Goal: Task Accomplishment & Management: Manage account settings

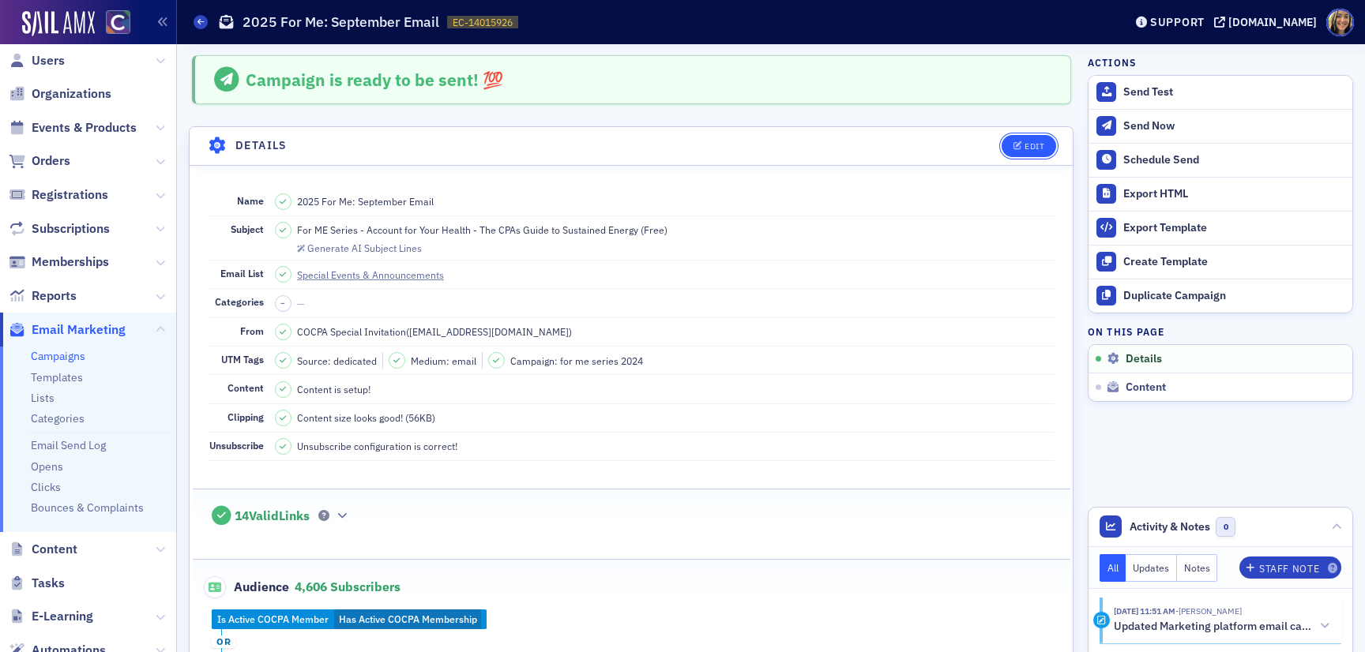
click at [1039, 144] on div "Edit" at bounding box center [1034, 146] width 20 height 9
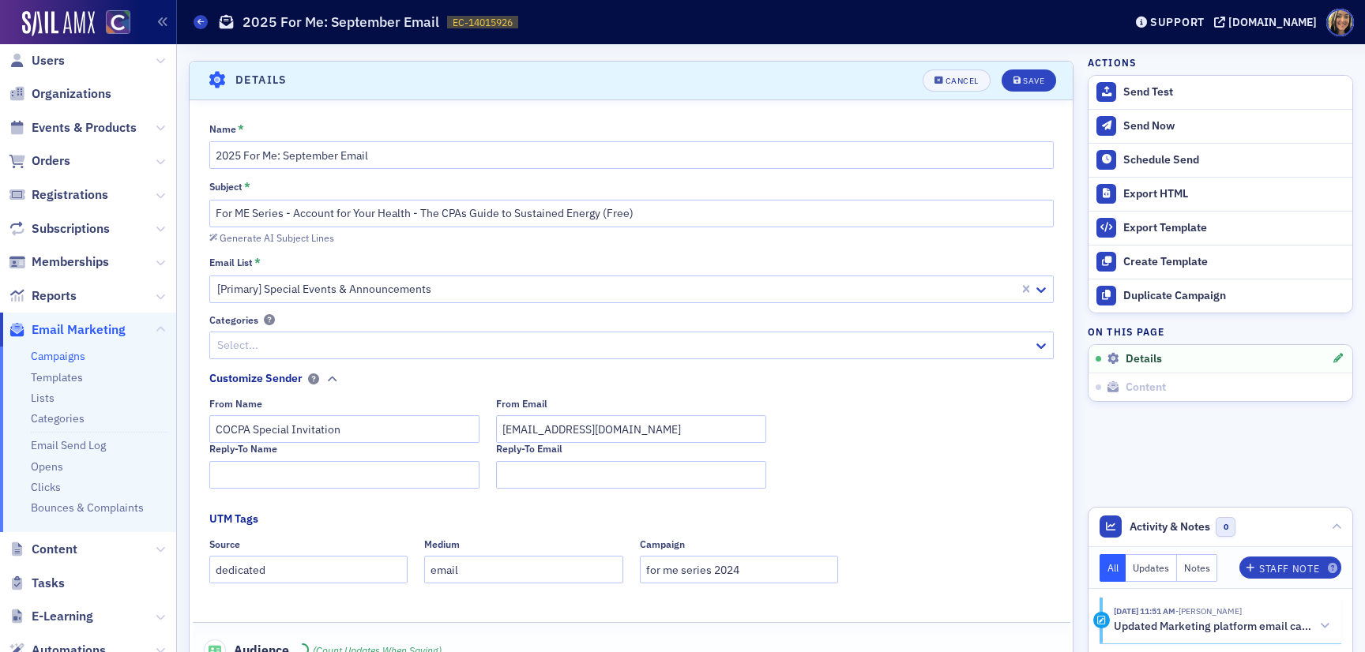
scroll to position [73, 0]
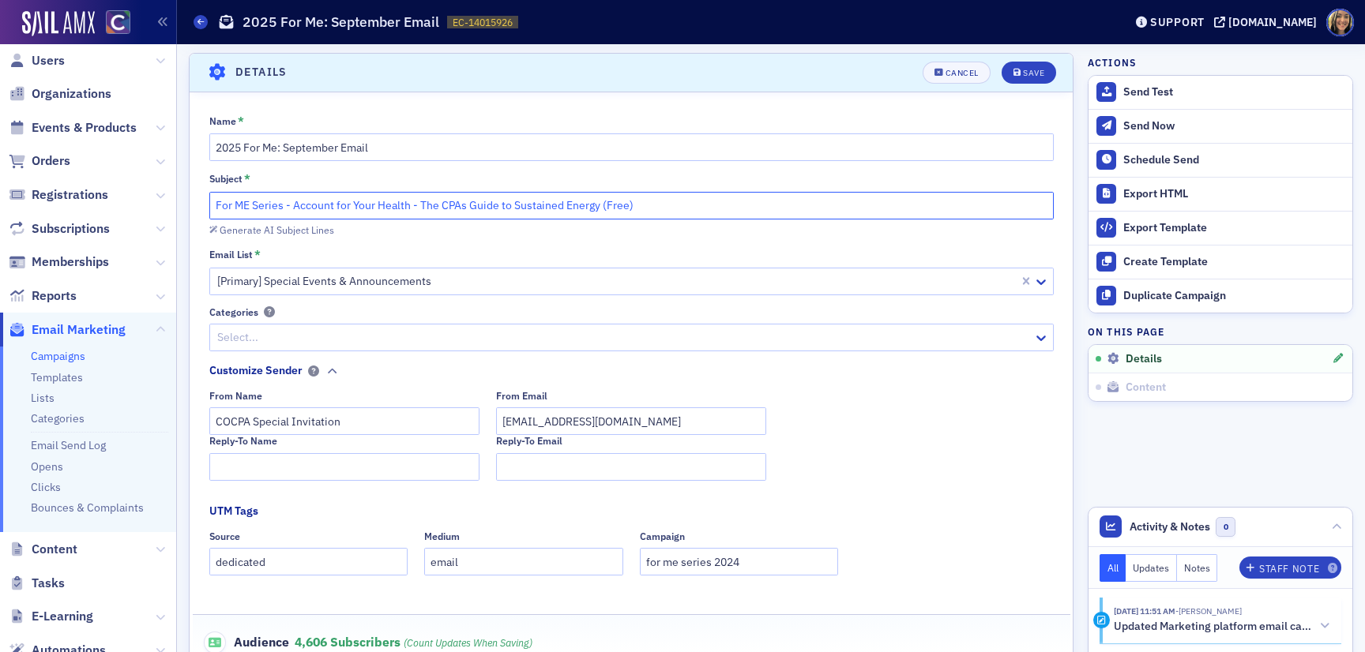
drag, startPoint x: 647, startPoint y: 205, endPoint x: 419, endPoint y: 212, distance: 227.5
click at [419, 212] on input "For ME Series - Account for Your Health - The CPAs Guide to Sustained Energy (F…" at bounding box center [631, 206] width 844 height 28
paste input "Brain Food - The CPA’s Guide to Optimizing Mental Health & Resilience Through N…"
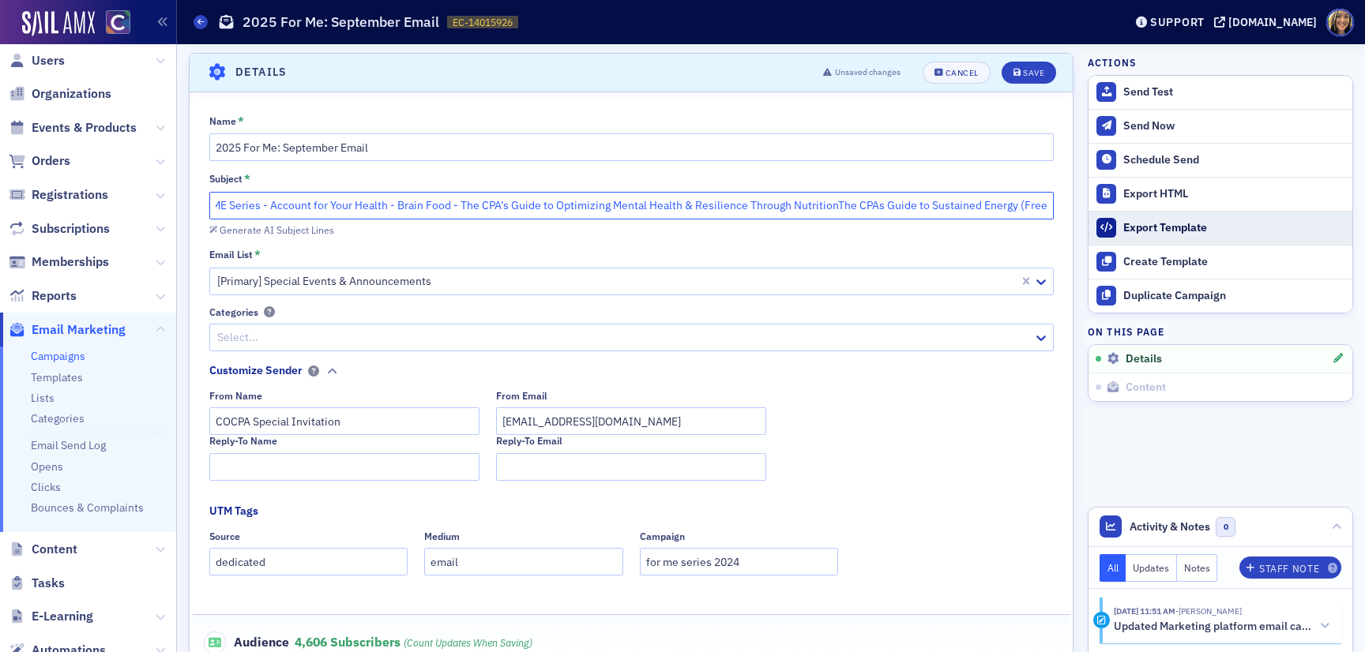
drag, startPoint x: 858, startPoint y: 206, endPoint x: 1091, endPoint y: 212, distance: 233.0
drag, startPoint x: 421, startPoint y: 207, endPoint x: 132, endPoint y: 190, distance: 289.5
click at [133, 190] on div "Users Organizations Events & Products Orders Registrations Subscriptions Member…" at bounding box center [682, 326] width 1365 height 652
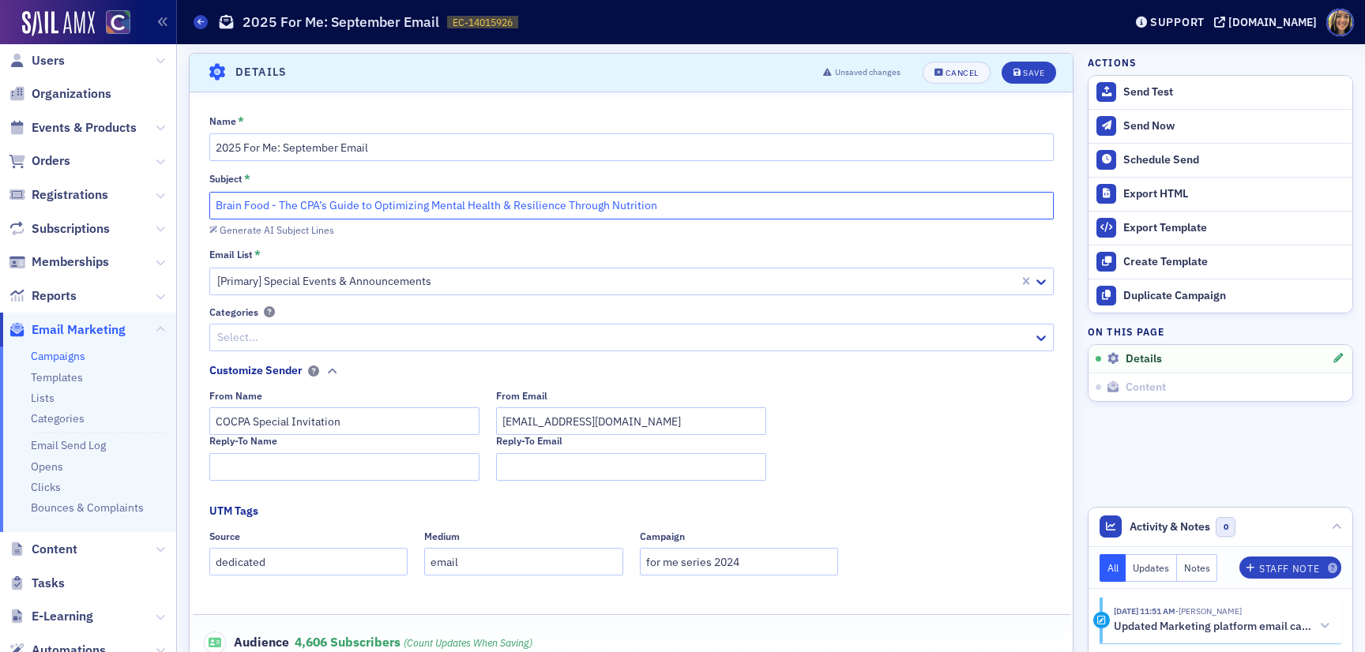
drag, startPoint x: 278, startPoint y: 207, endPoint x: 268, endPoint y: 207, distance: 10.3
click at [268, 207] on input "Brain Food - The CPA’s Guide to Optimizing Mental Health & Resilience Through N…" at bounding box center [631, 206] width 844 height 28
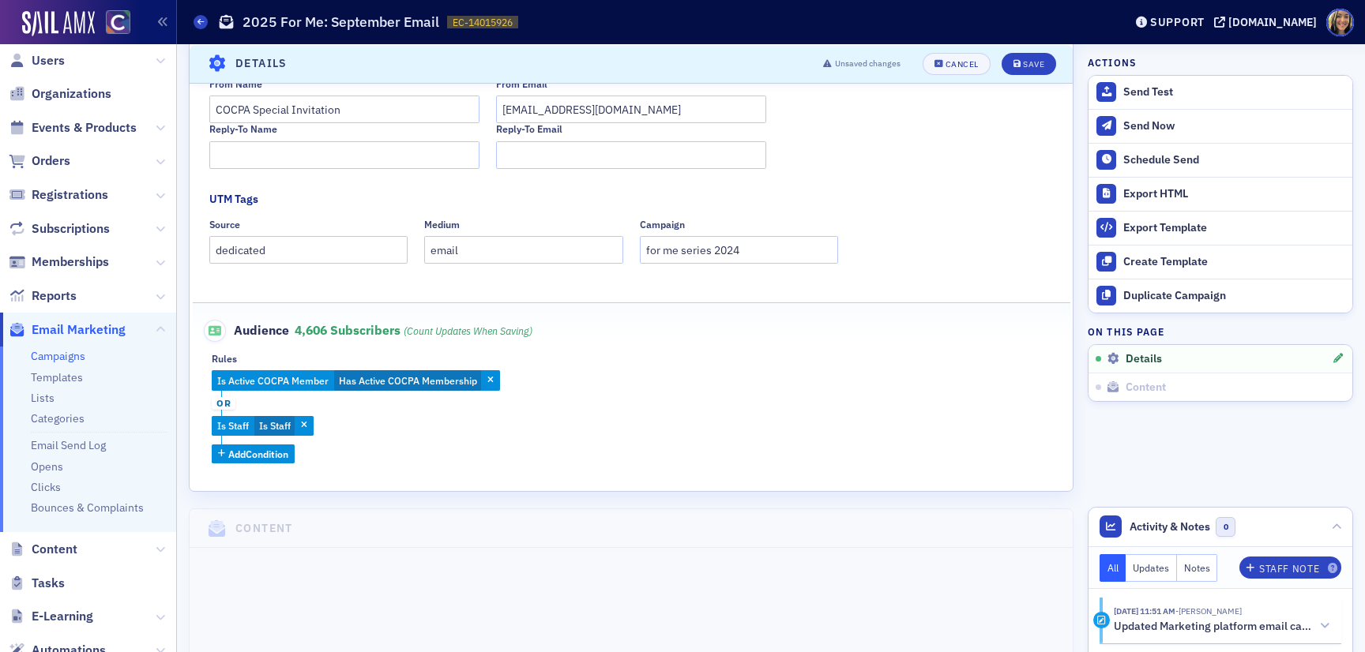
scroll to position [408, 0]
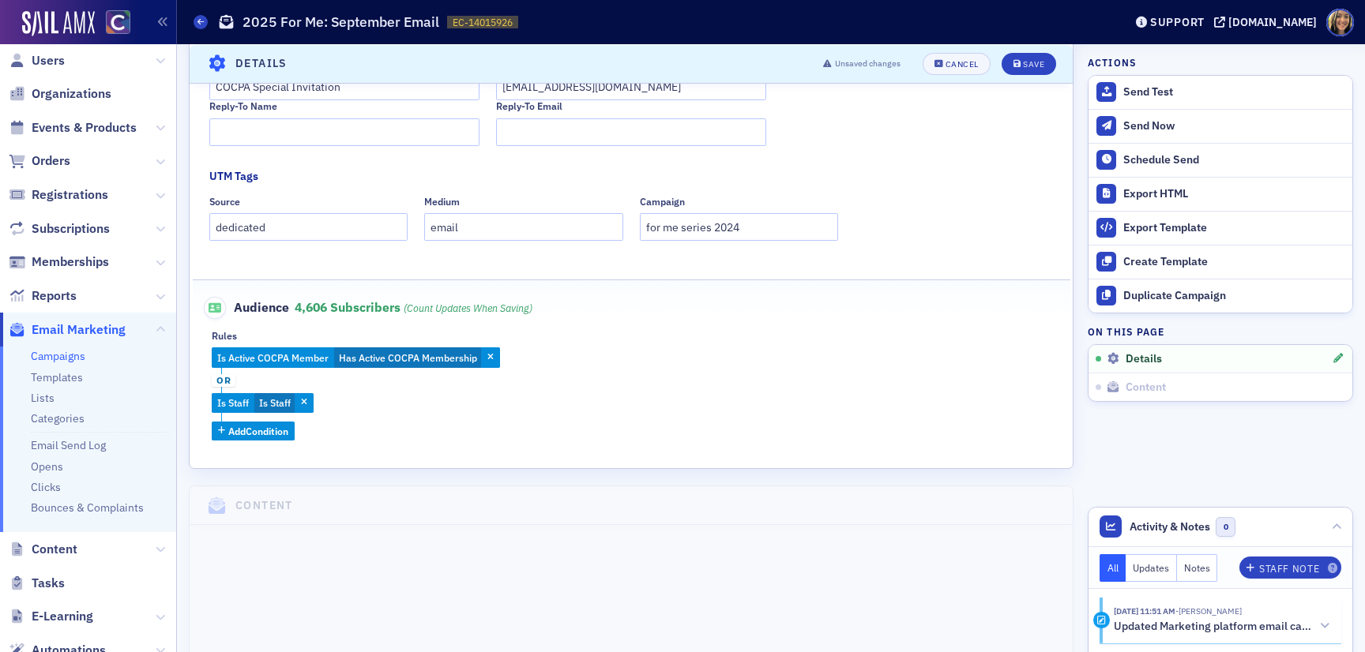
type input "Brain Food: The CPA’s Guide to Optimizing Mental Health & Resilience Through Nu…"
click at [750, 218] on input "for me series 2024" at bounding box center [739, 227] width 199 height 28
click at [760, 231] on input "for me series 2024" at bounding box center [739, 227] width 199 height 28
type input "for me series 2025"
click at [1020, 61] on span "Save" at bounding box center [1028, 63] width 31 height 9
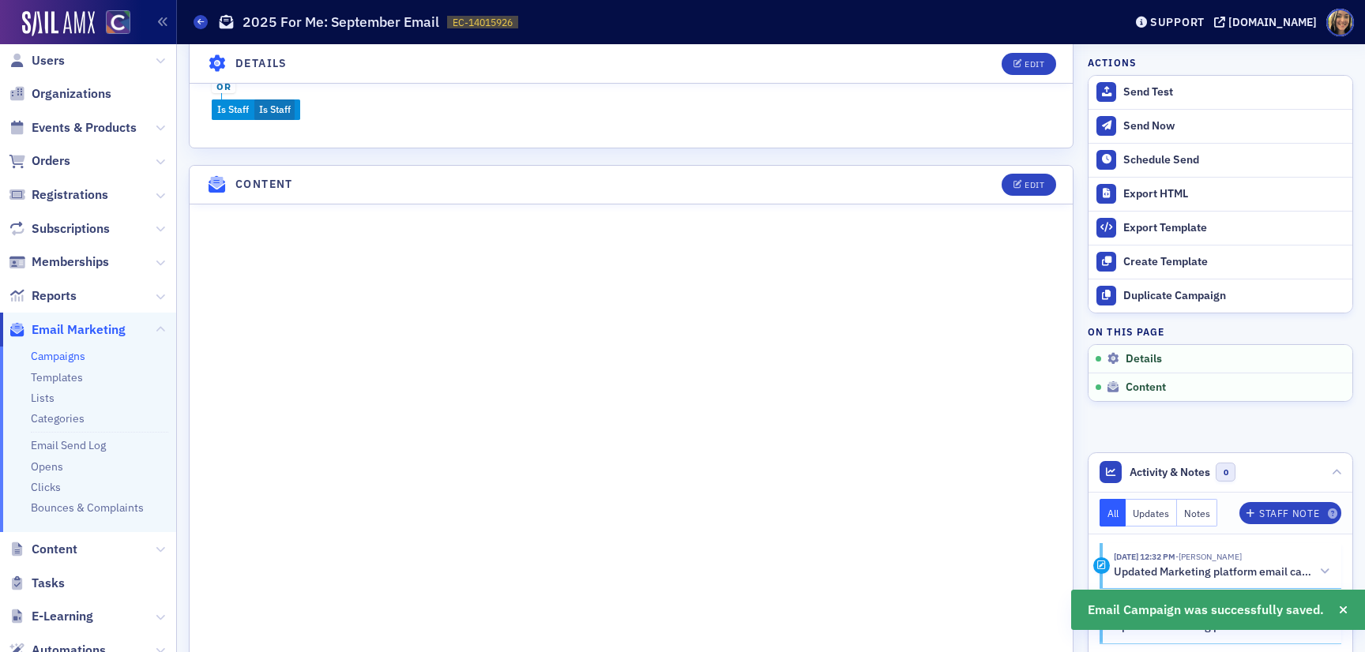
scroll to position [568, 0]
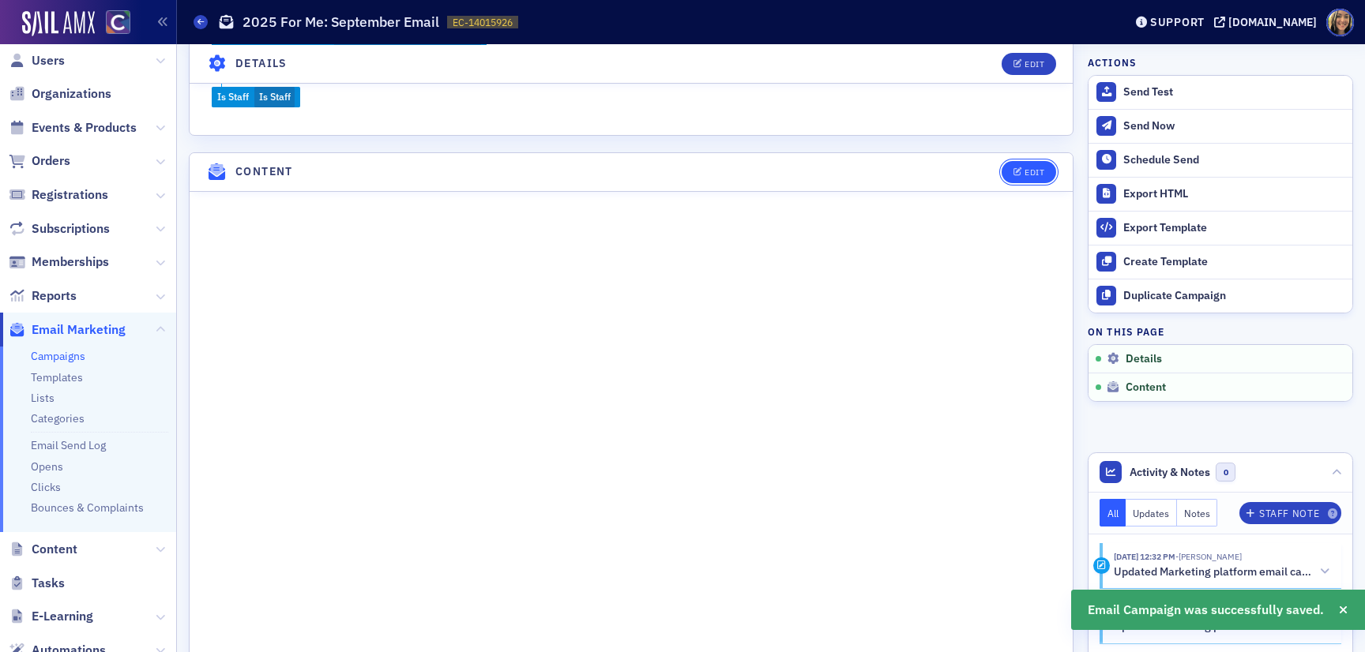
click at [1027, 170] on div "Edit" at bounding box center [1034, 172] width 20 height 9
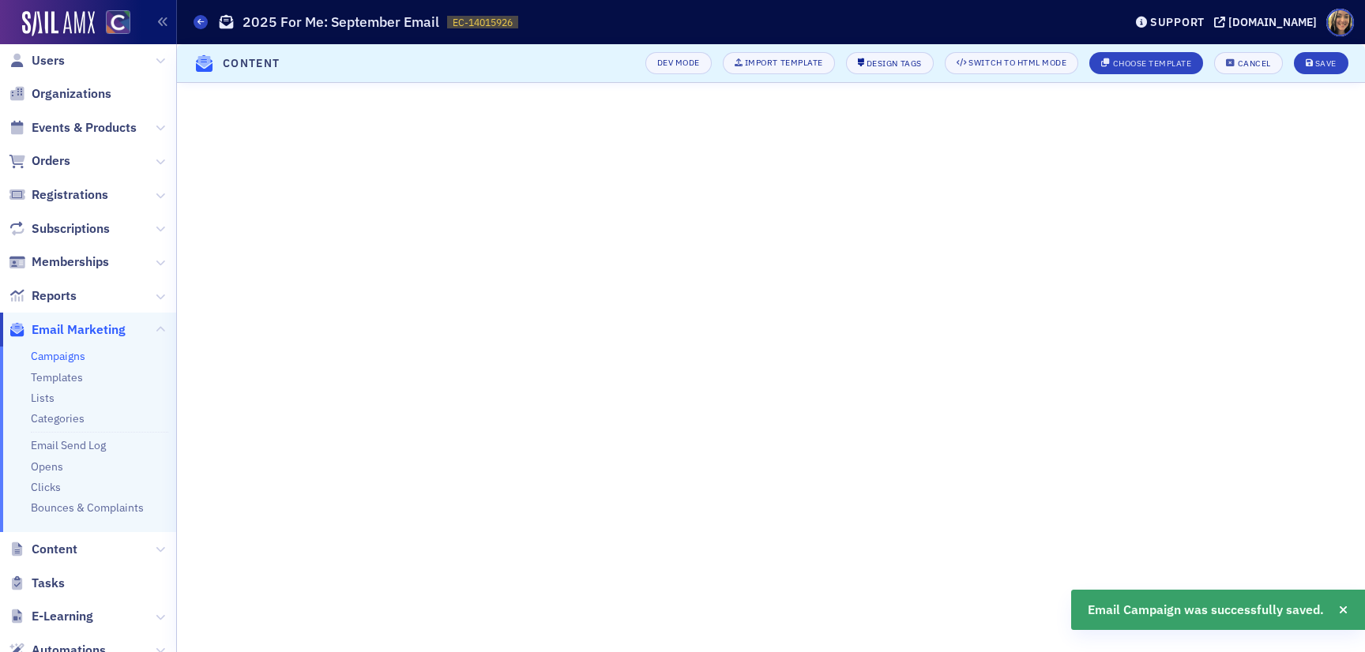
scroll to position [77, 0]
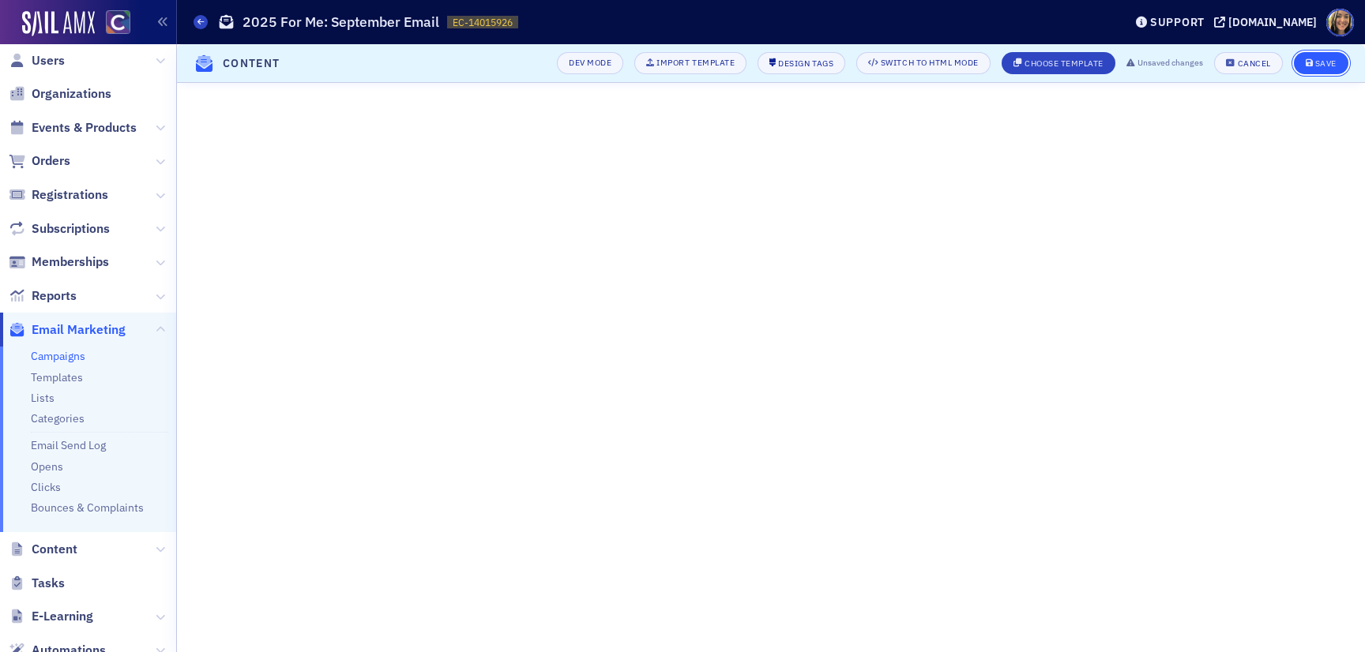
click at [1313, 64] on span "Save" at bounding box center [1320, 63] width 31 height 9
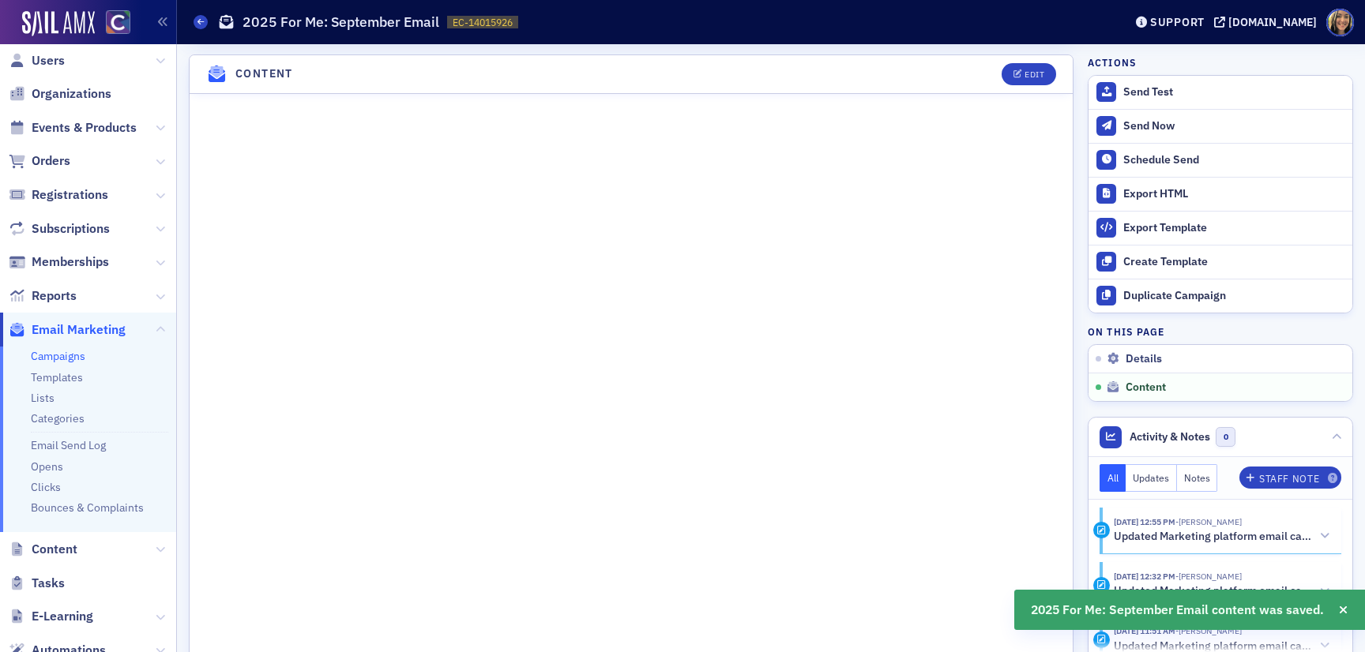
scroll to position [1081, 0]
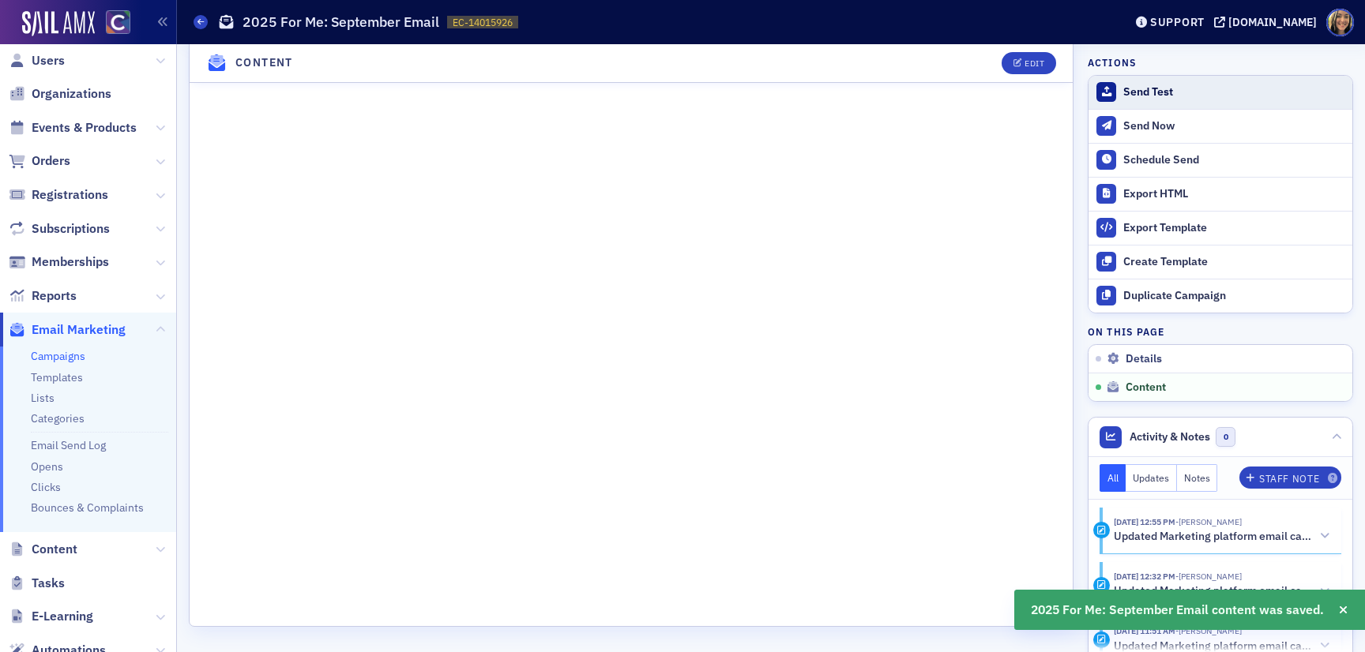
click at [1155, 95] on div "Send Test" at bounding box center [1233, 92] width 221 height 14
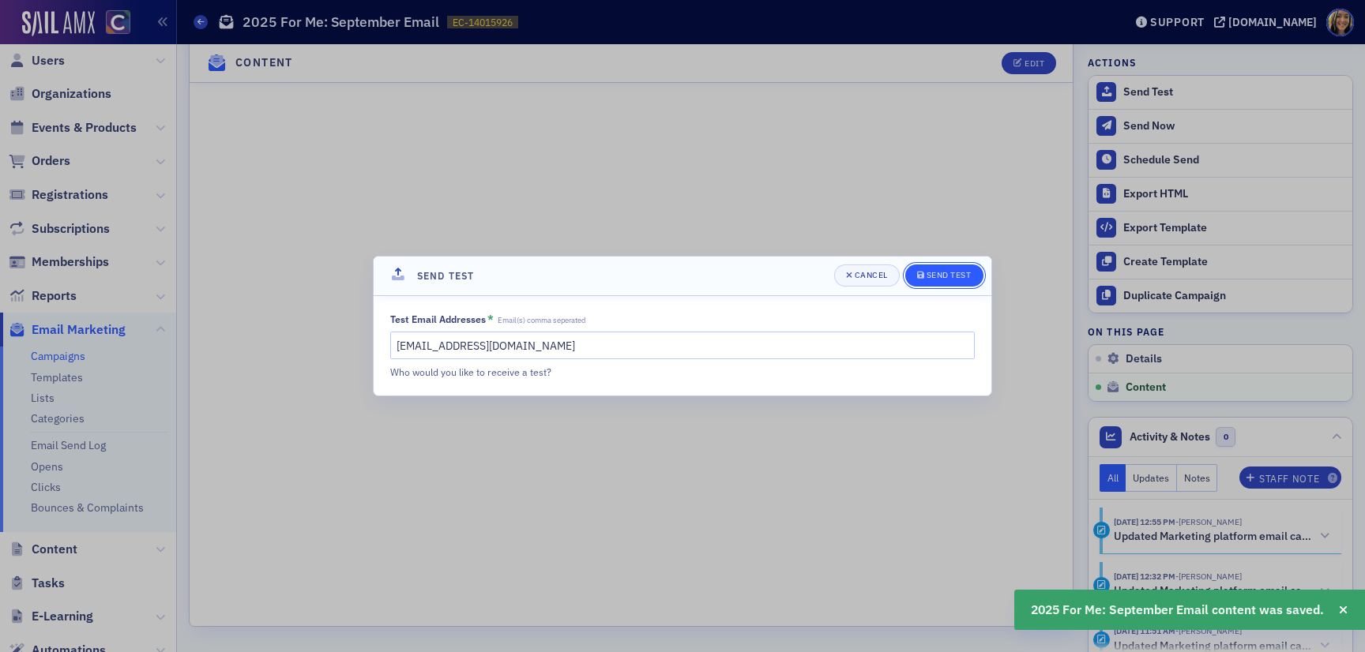
click at [943, 280] on div "Send Test" at bounding box center [948, 275] width 45 height 9
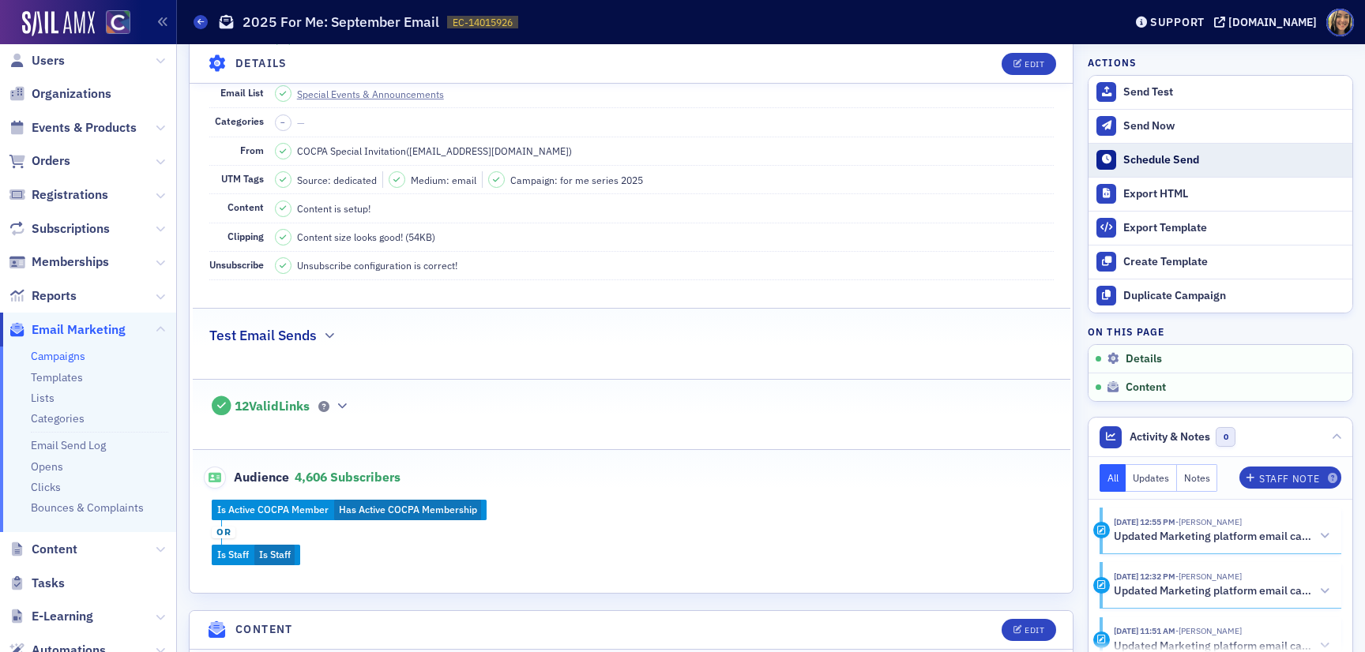
scroll to position [0, 0]
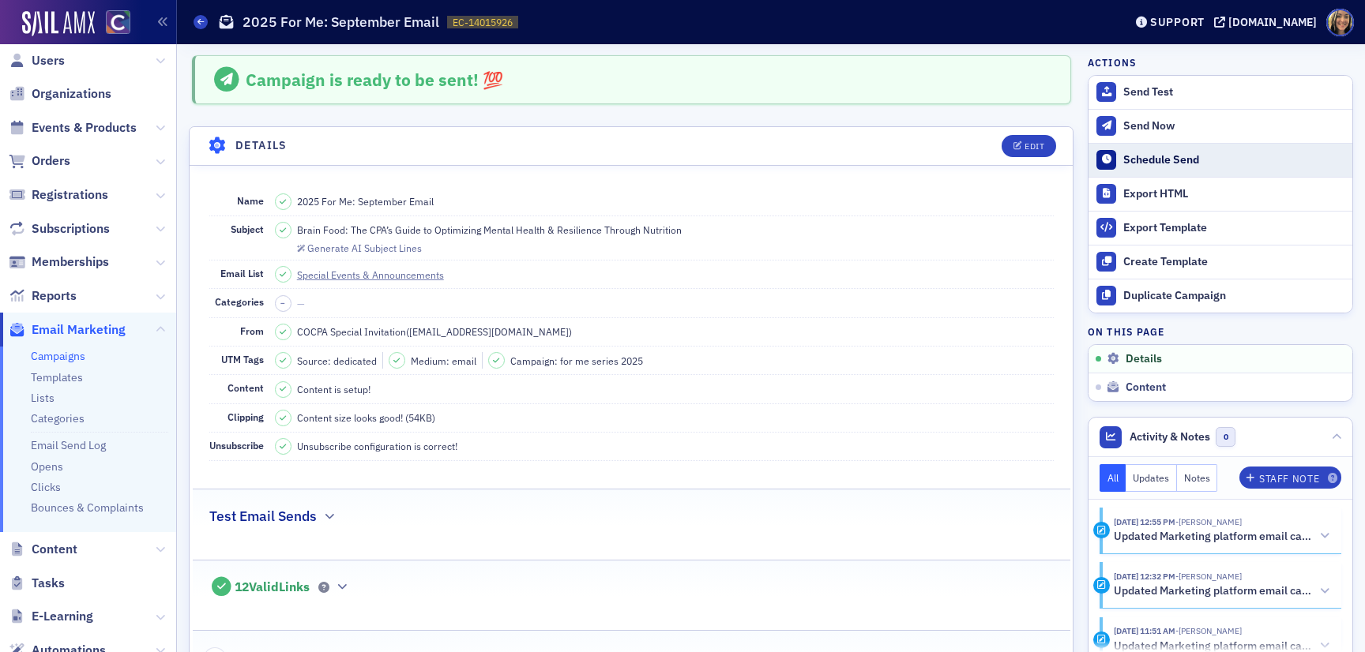
click at [1159, 161] on div "Schedule Send" at bounding box center [1233, 160] width 221 height 14
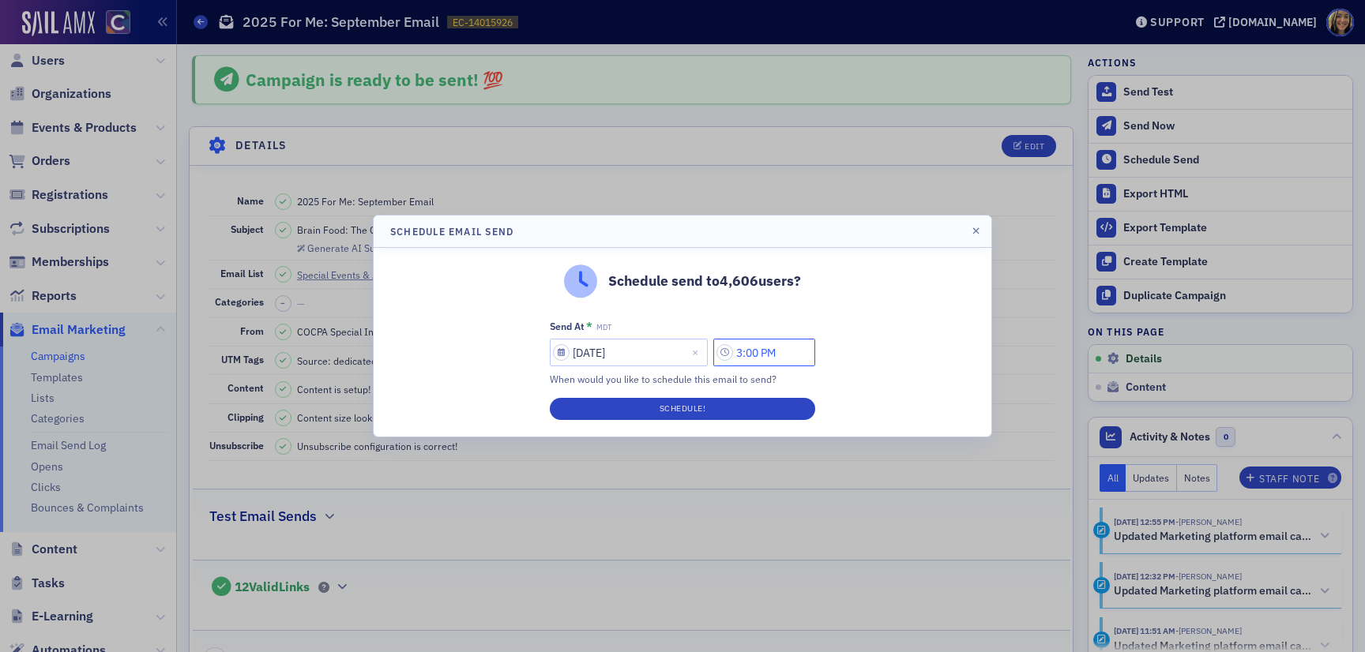
drag, startPoint x: 752, startPoint y: 355, endPoint x: 732, endPoint y: 355, distance: 19.7
click at [732, 355] on input "3:00 PM" at bounding box center [764, 353] width 102 height 28
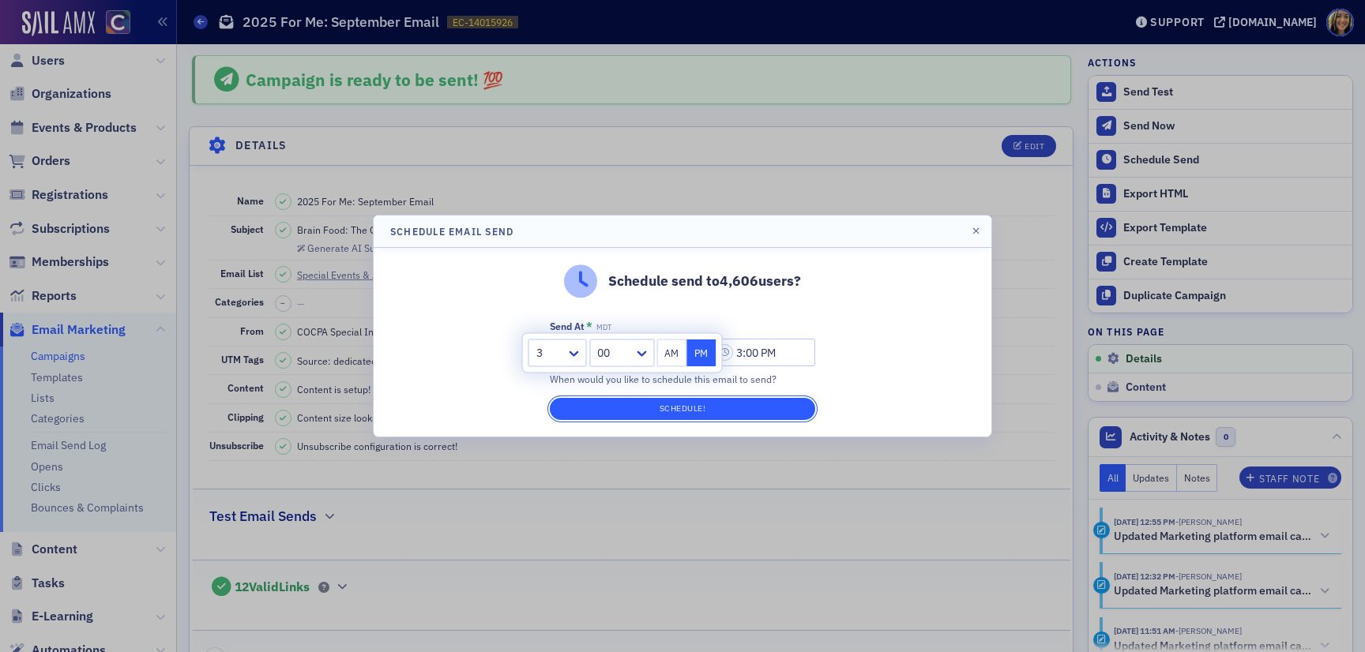
click at [702, 412] on button "Schedule!" at bounding box center [682, 409] width 265 height 22
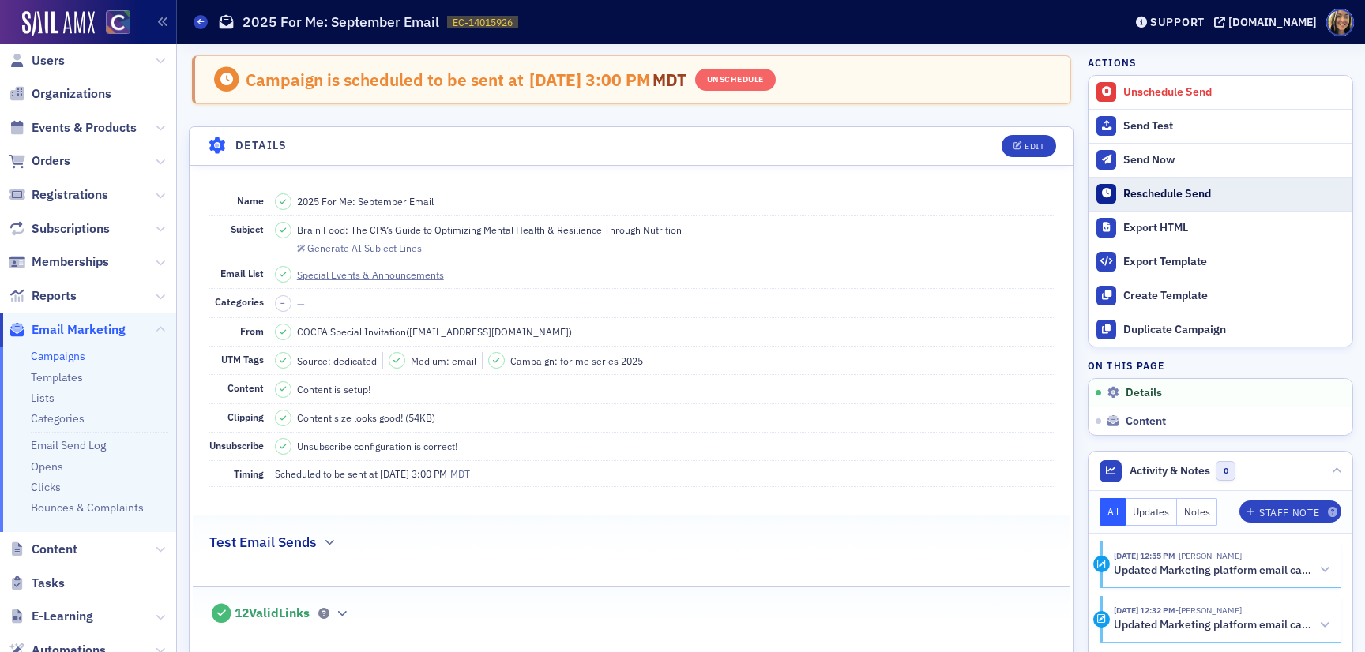
click at [1175, 195] on div "Reschedule Send" at bounding box center [1233, 194] width 221 height 14
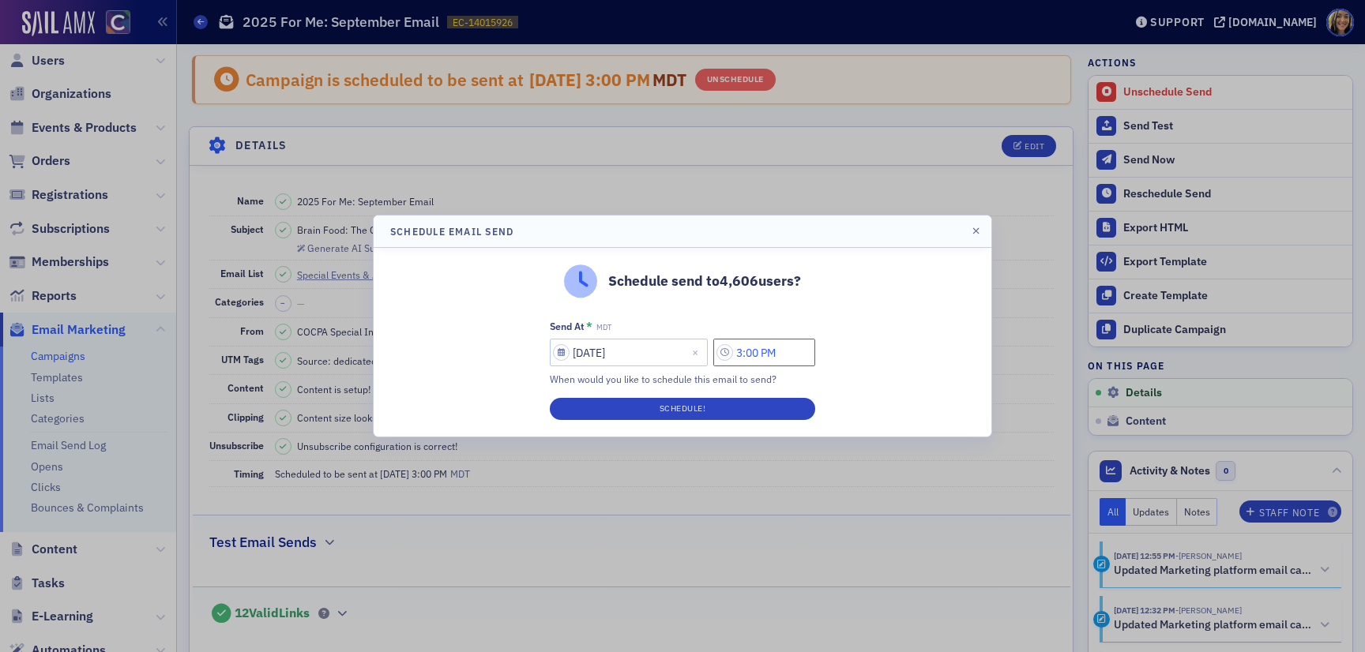
drag, startPoint x: 750, startPoint y: 357, endPoint x: 741, endPoint y: 357, distance: 9.5
click at [741, 357] on input "3:00 PM" at bounding box center [764, 353] width 102 height 28
type input "1:00 PM"
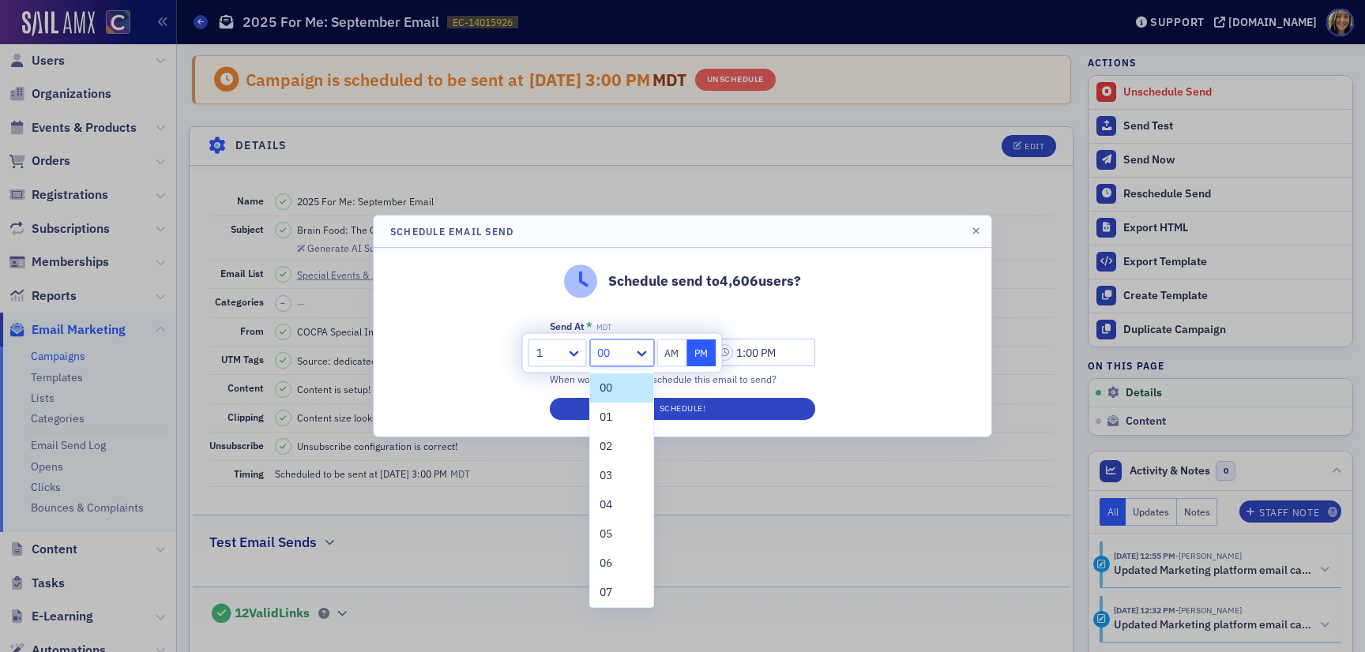
click at [606, 347] on div at bounding box center [613, 354] width 36 height 20
type input "15"
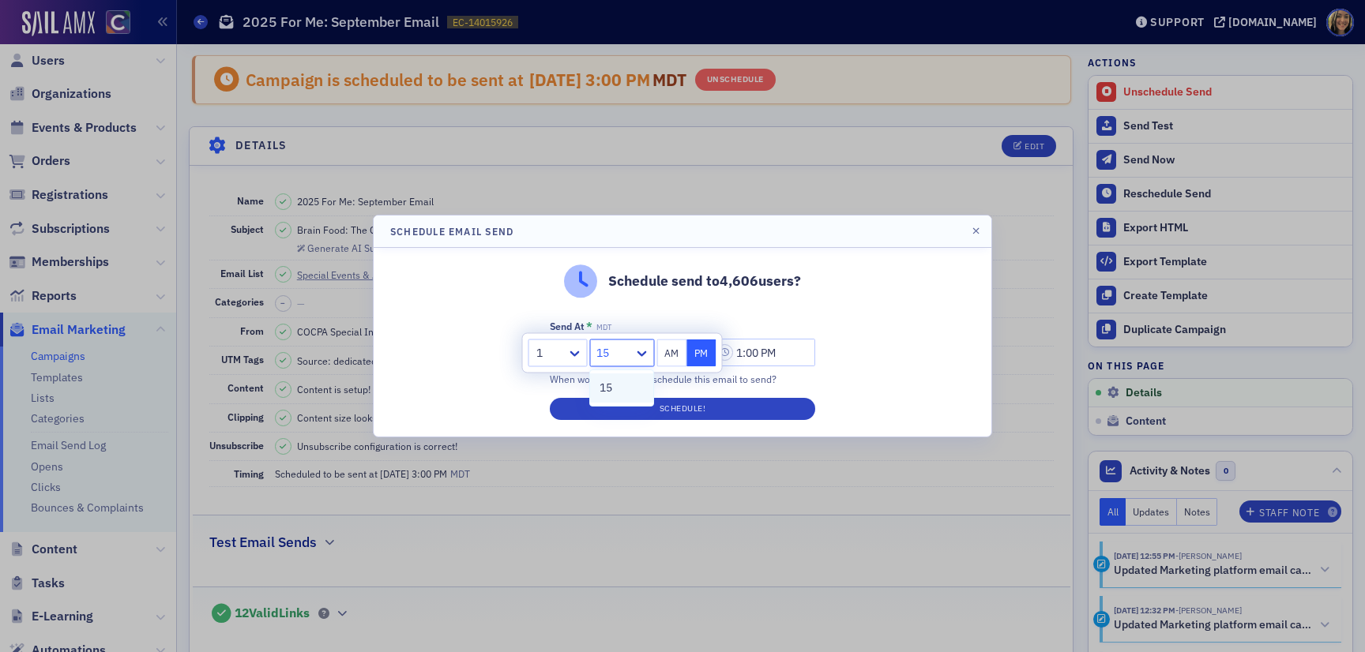
click at [626, 392] on div "15" at bounding box center [621, 388] width 44 height 17
type input "1:15 PM"
click at [639, 410] on button "Schedule!" at bounding box center [682, 409] width 265 height 22
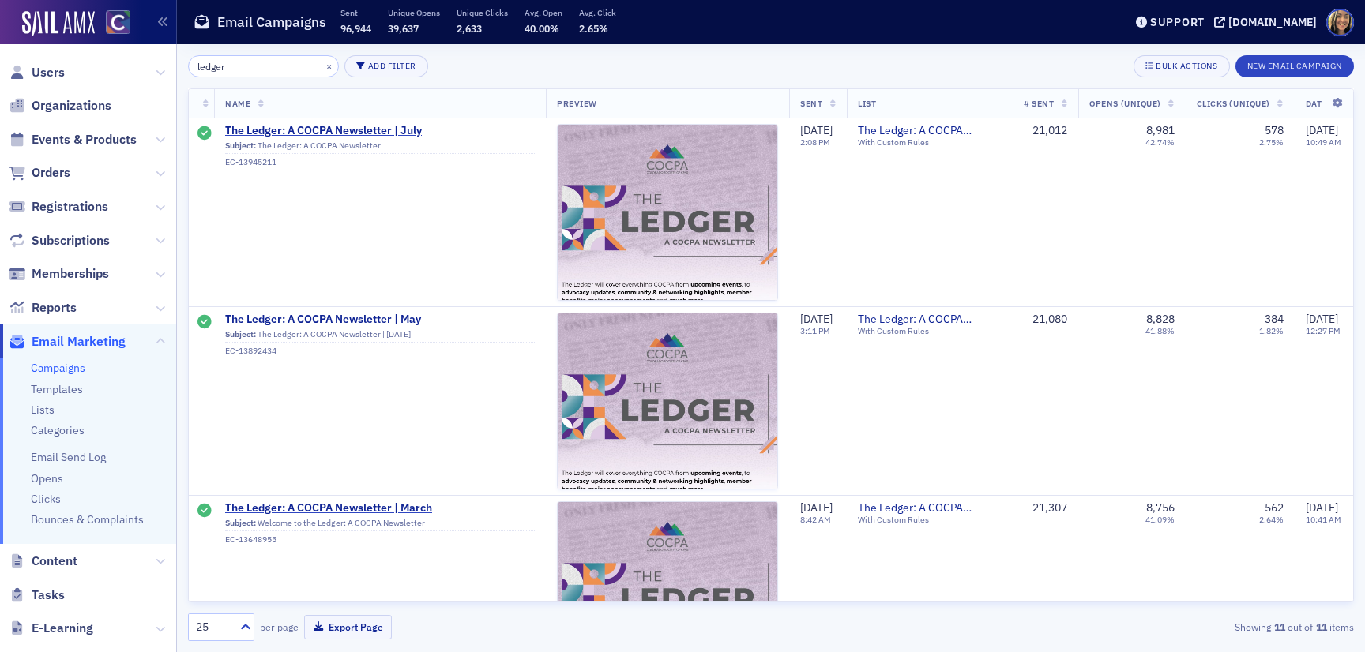
scroll to position [0, 196]
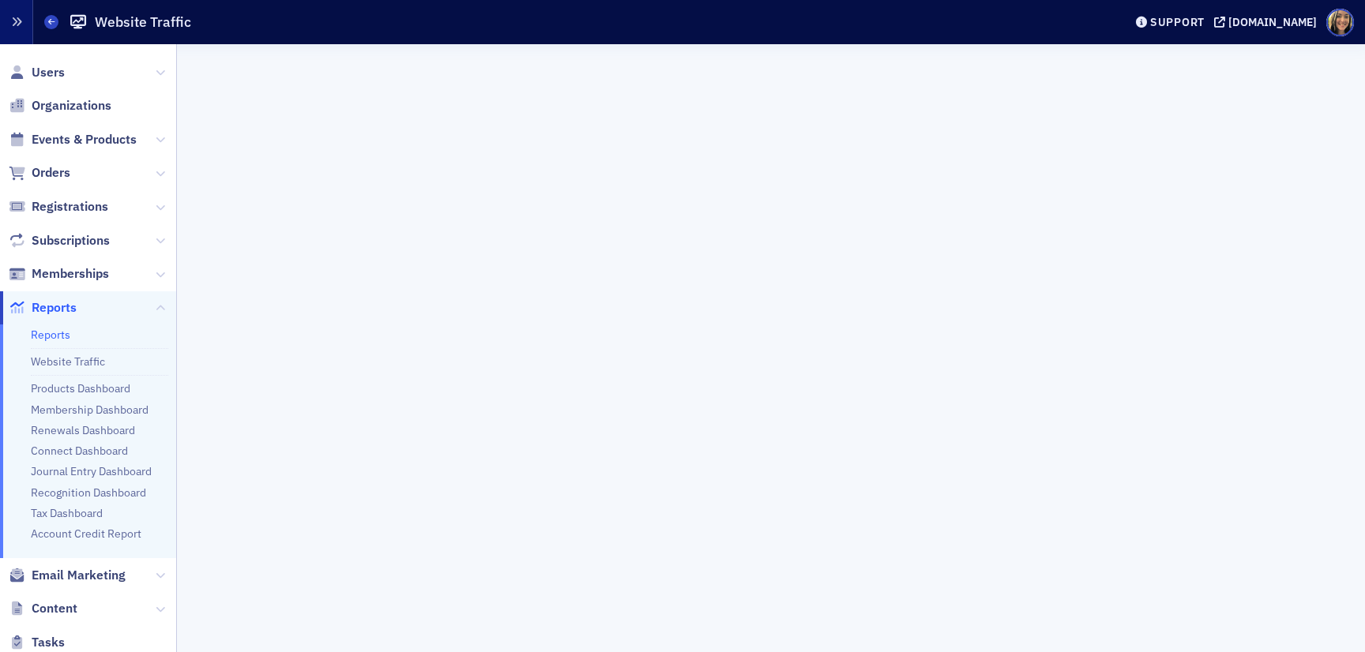
click at [21, 31] on button "button" at bounding box center [16, 22] width 33 height 44
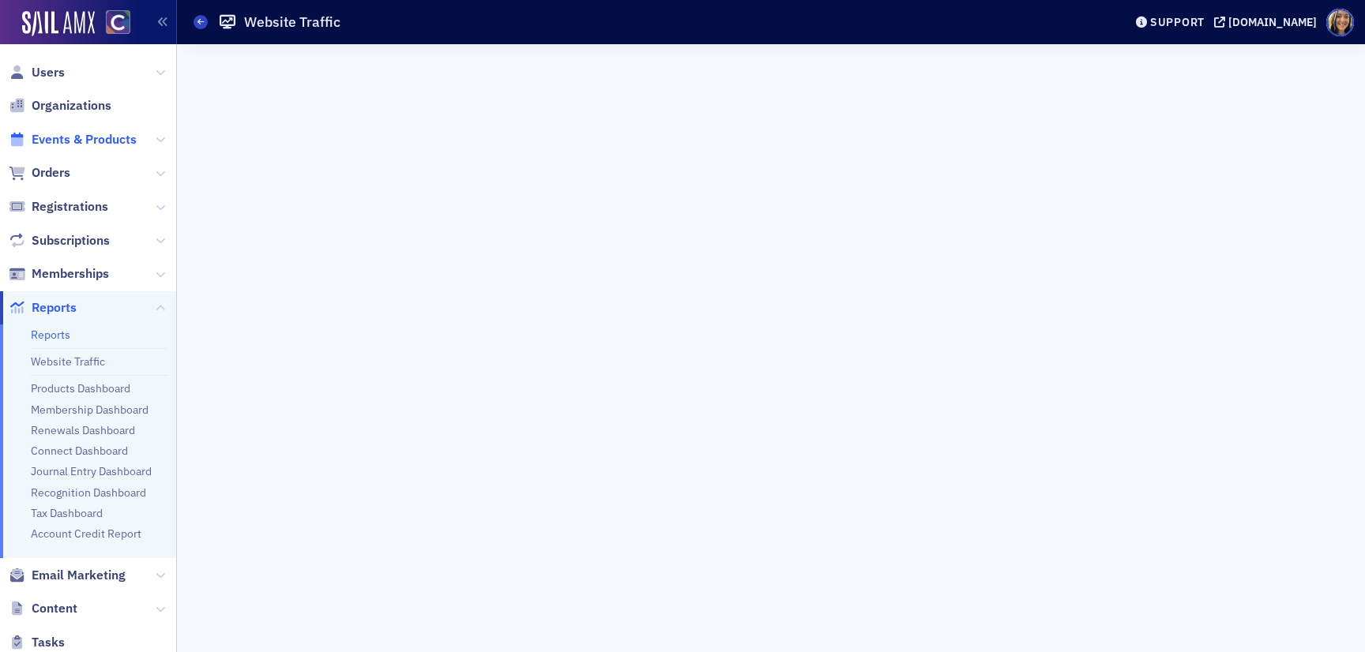
click at [53, 145] on span "Events & Products" at bounding box center [84, 139] width 105 height 17
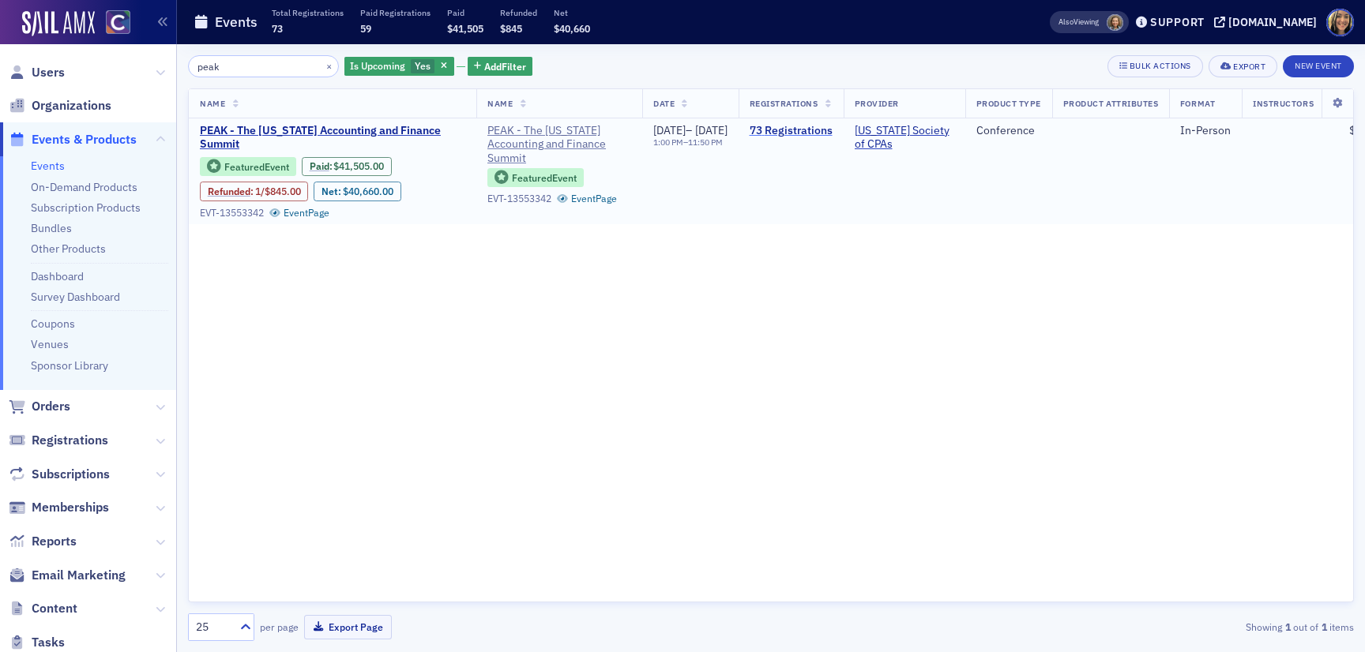
type input "peak"
click at [832, 128] on link "73 Registrations" at bounding box center [790, 131] width 83 height 14
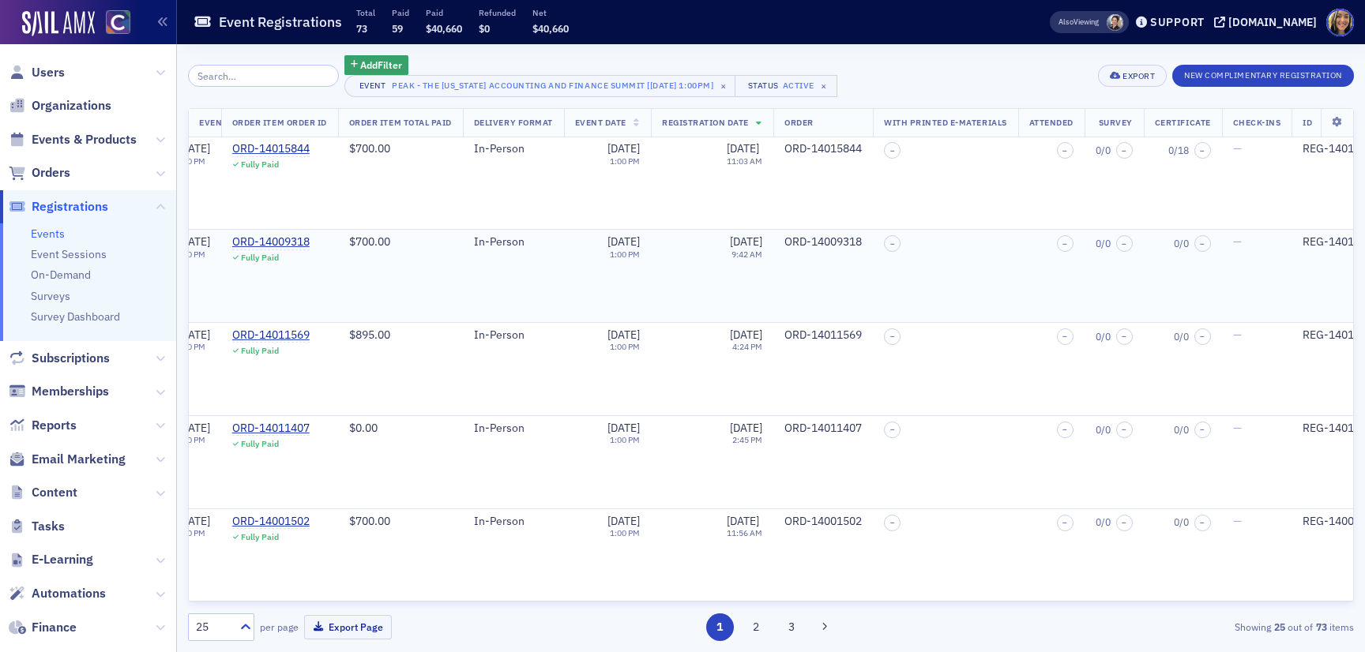
scroll to position [1, 927]
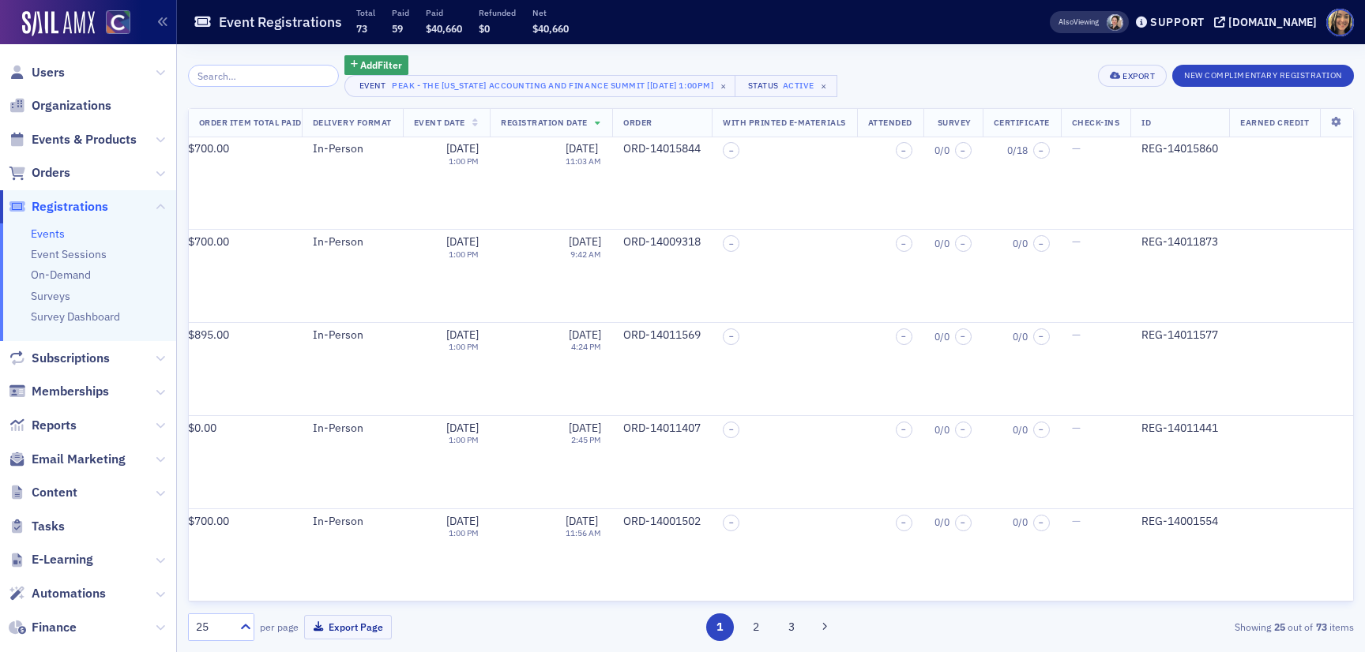
click at [1336, 129] on th at bounding box center [1336, 123] width 32 height 29
click at [1329, 125] on icon at bounding box center [1336, 122] width 32 height 9
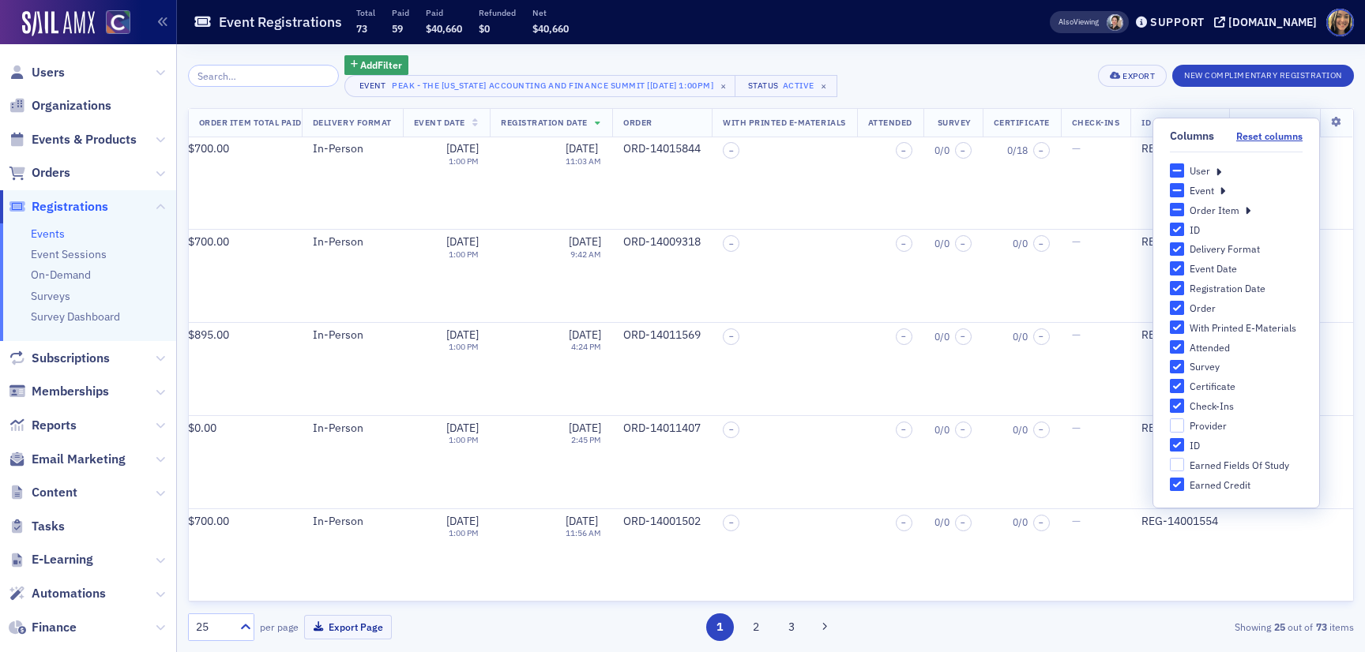
click at [500, 66] on div "Add Filter" at bounding box center [590, 65] width 493 height 20
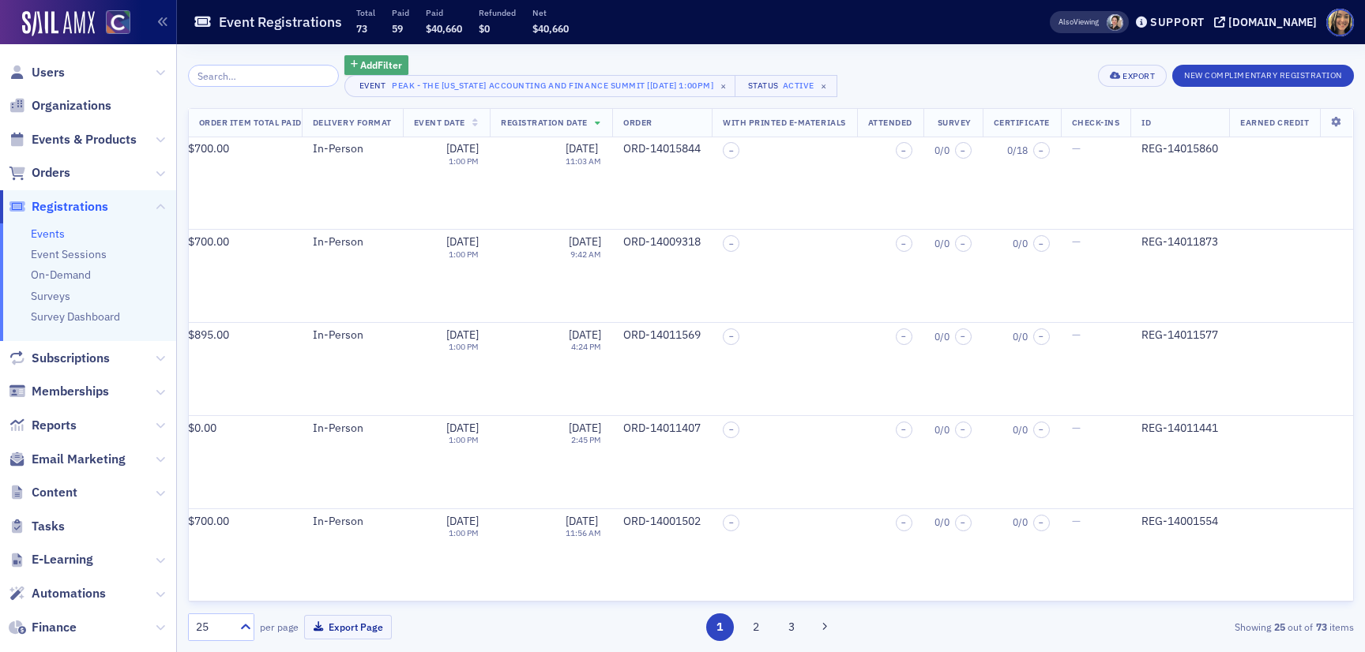
click at [344, 55] on button "Add Filter" at bounding box center [376, 65] width 65 height 20
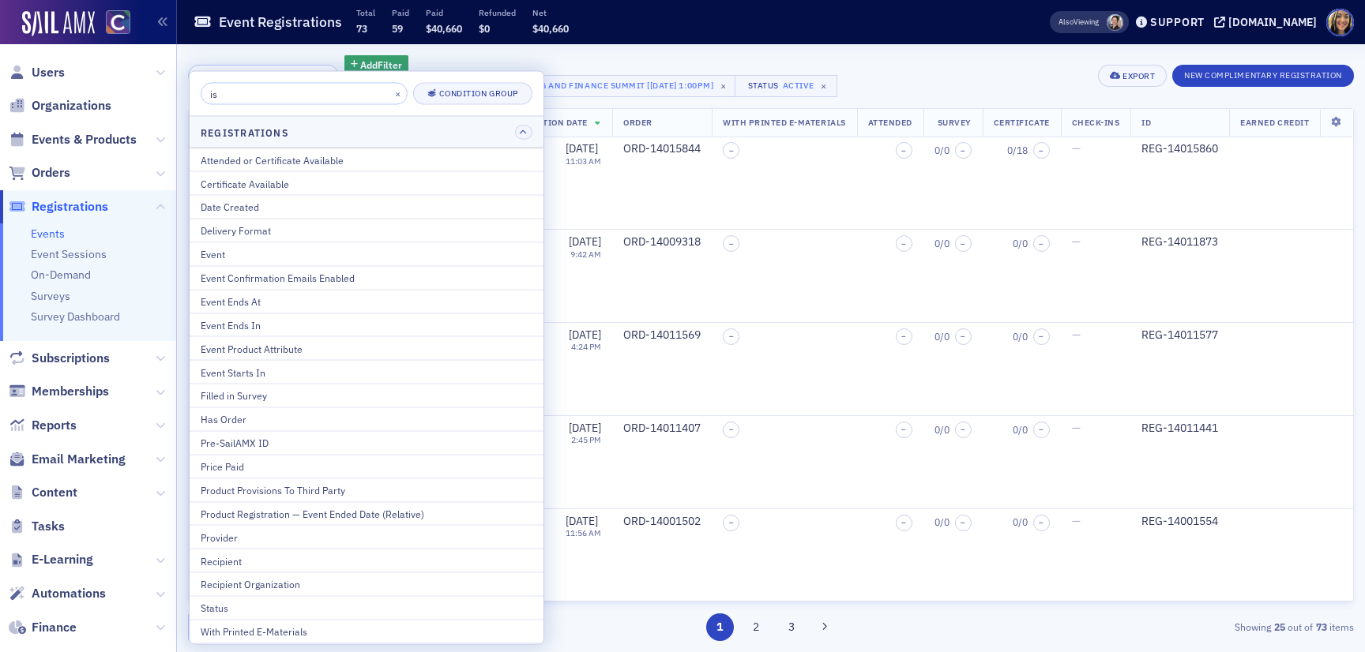
type input "i"
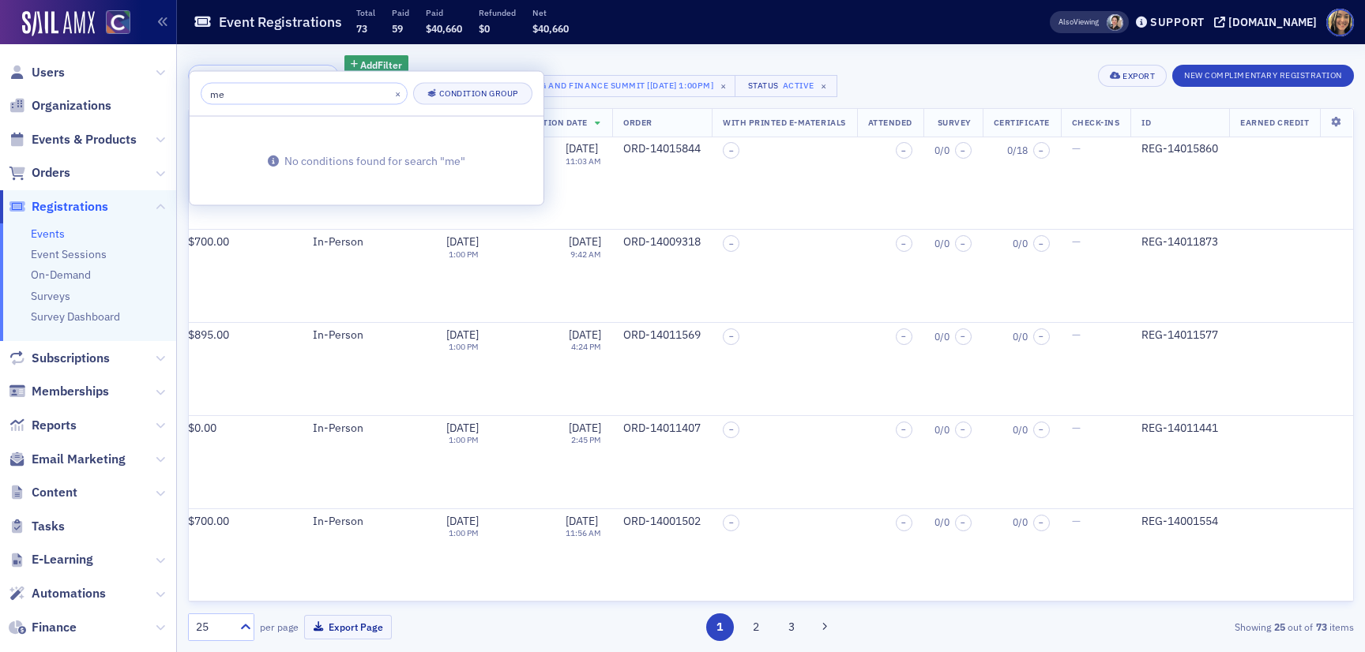
type input "m"
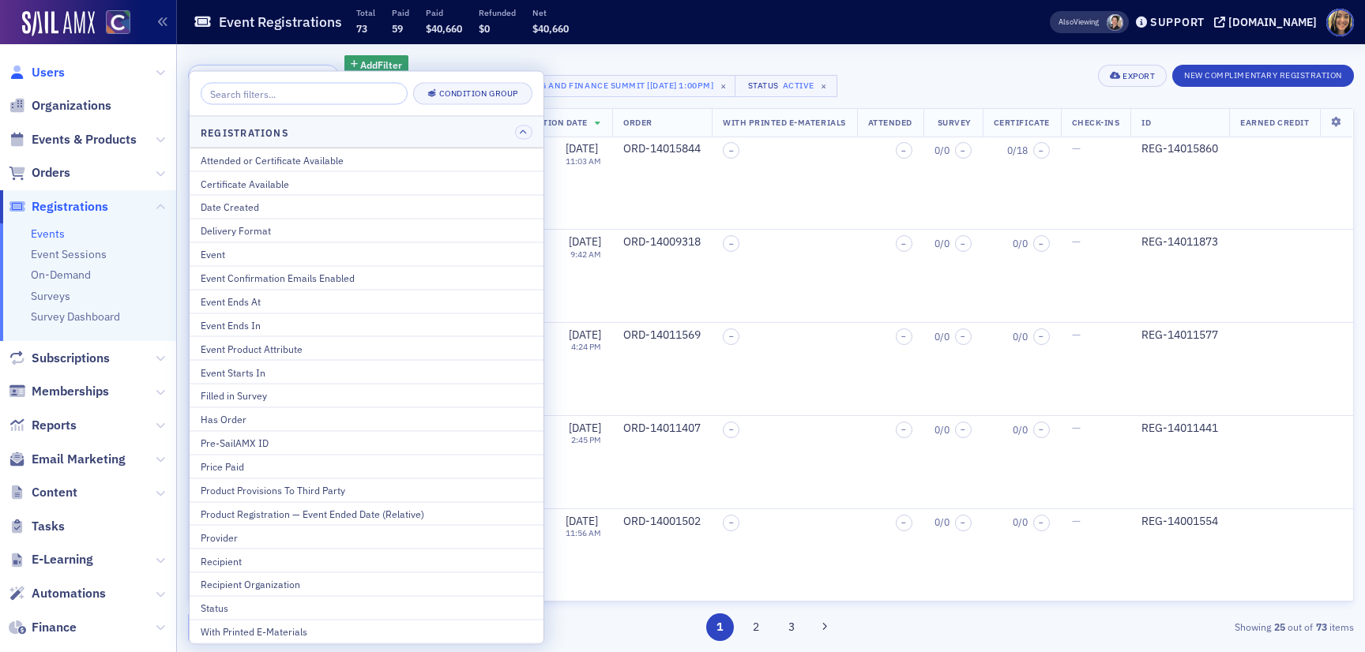
click at [54, 69] on span "Users" at bounding box center [48, 72] width 33 height 17
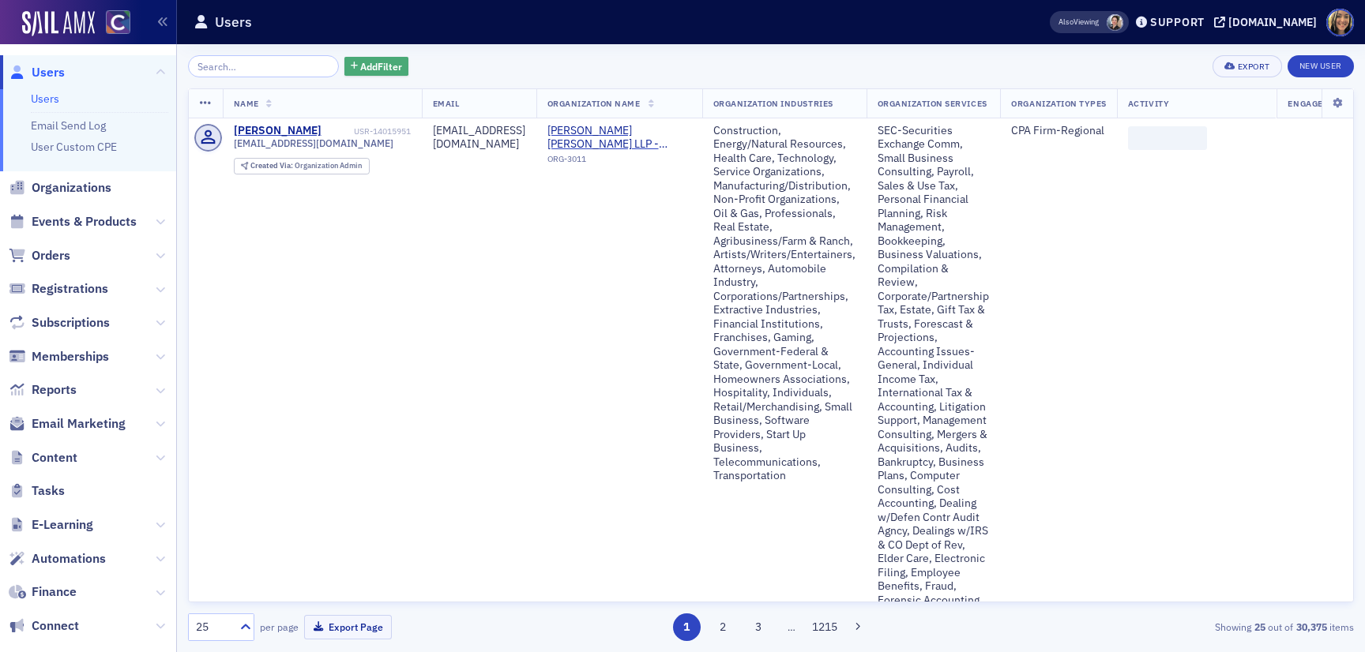
click at [361, 62] on span "Add Filter" at bounding box center [381, 66] width 42 height 14
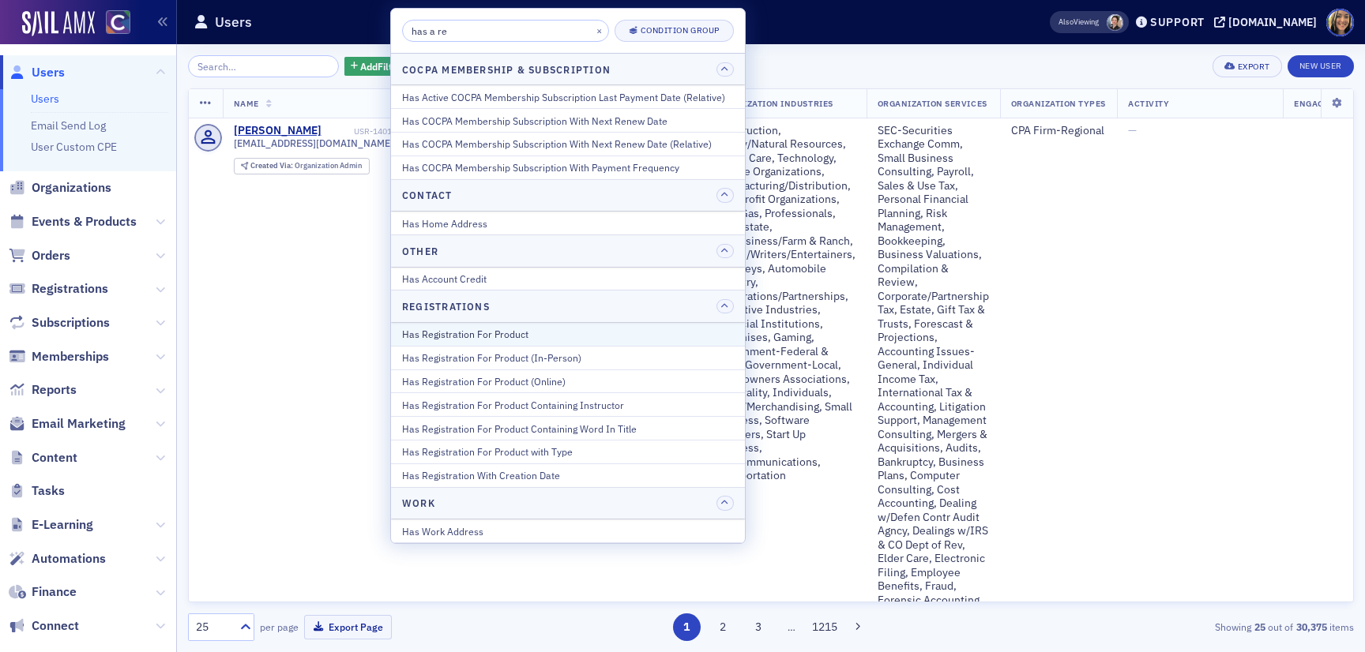
type input "has a re"
click at [450, 339] on div "Has Registration For Product" at bounding box center [568, 334] width 332 height 14
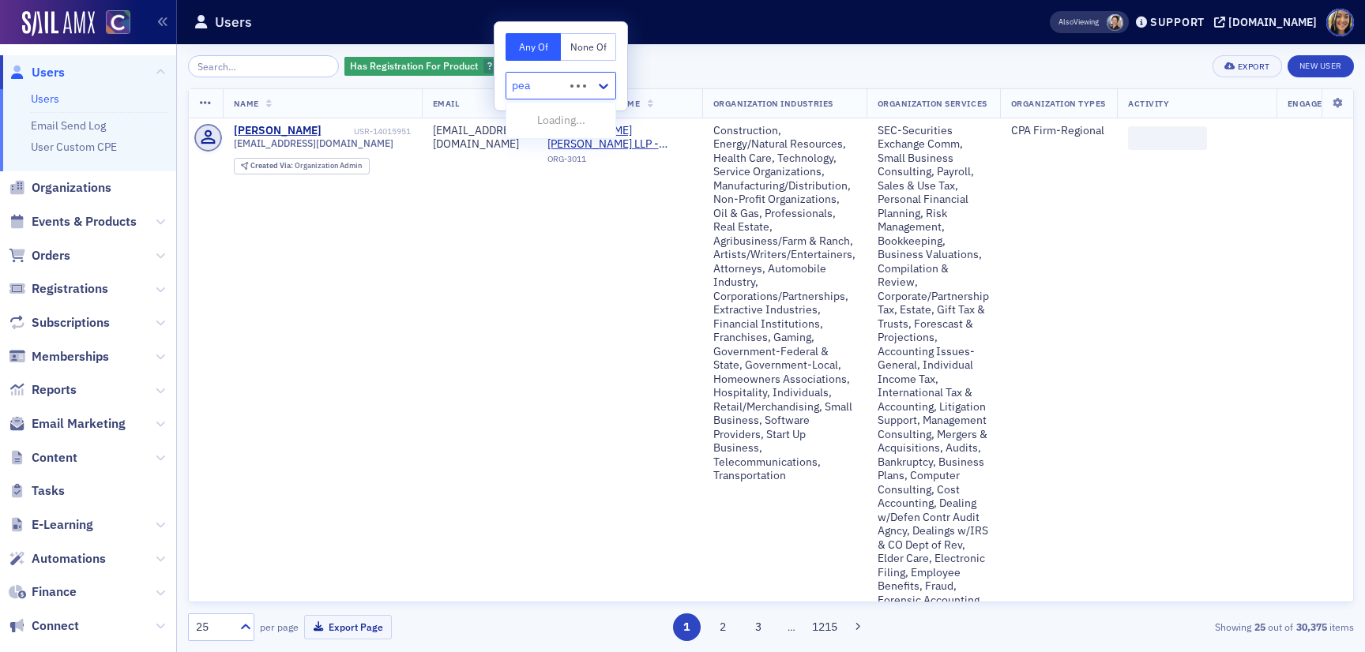
type input "peak"
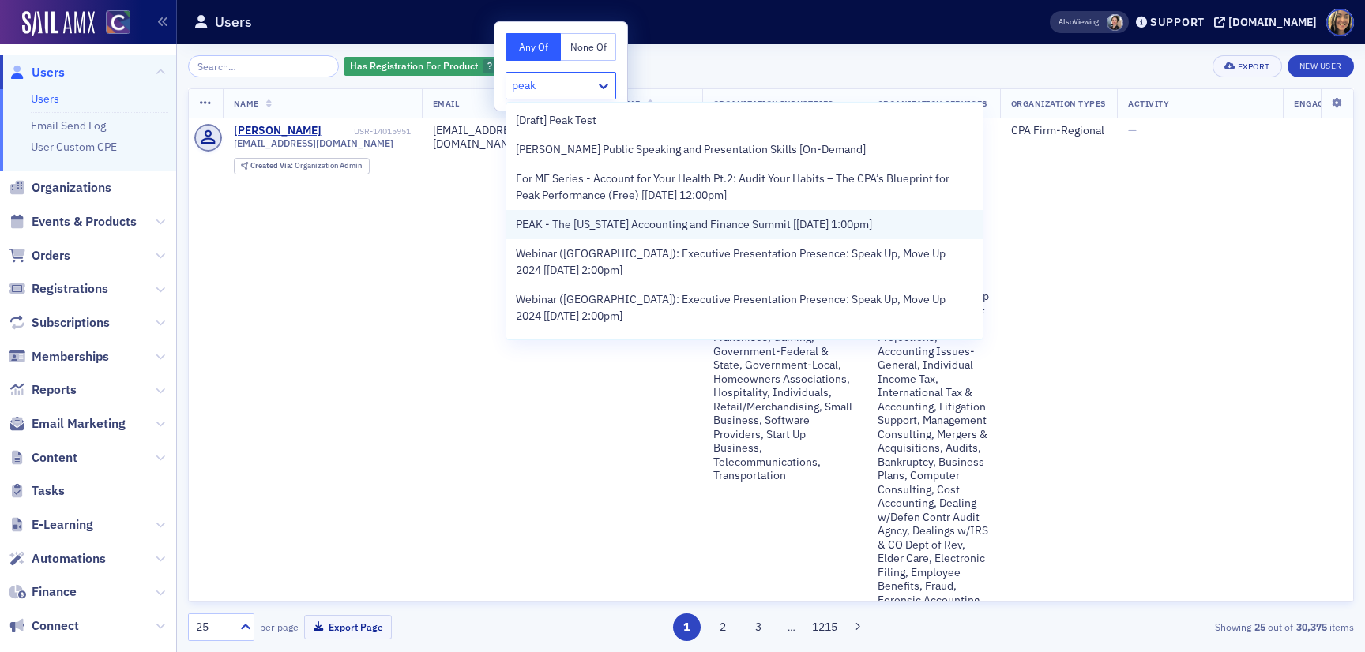
click at [591, 225] on span "PEAK - The [US_STATE] Accounting and Finance Summit [[DATE] 1:00pm]" at bounding box center [694, 224] width 356 height 17
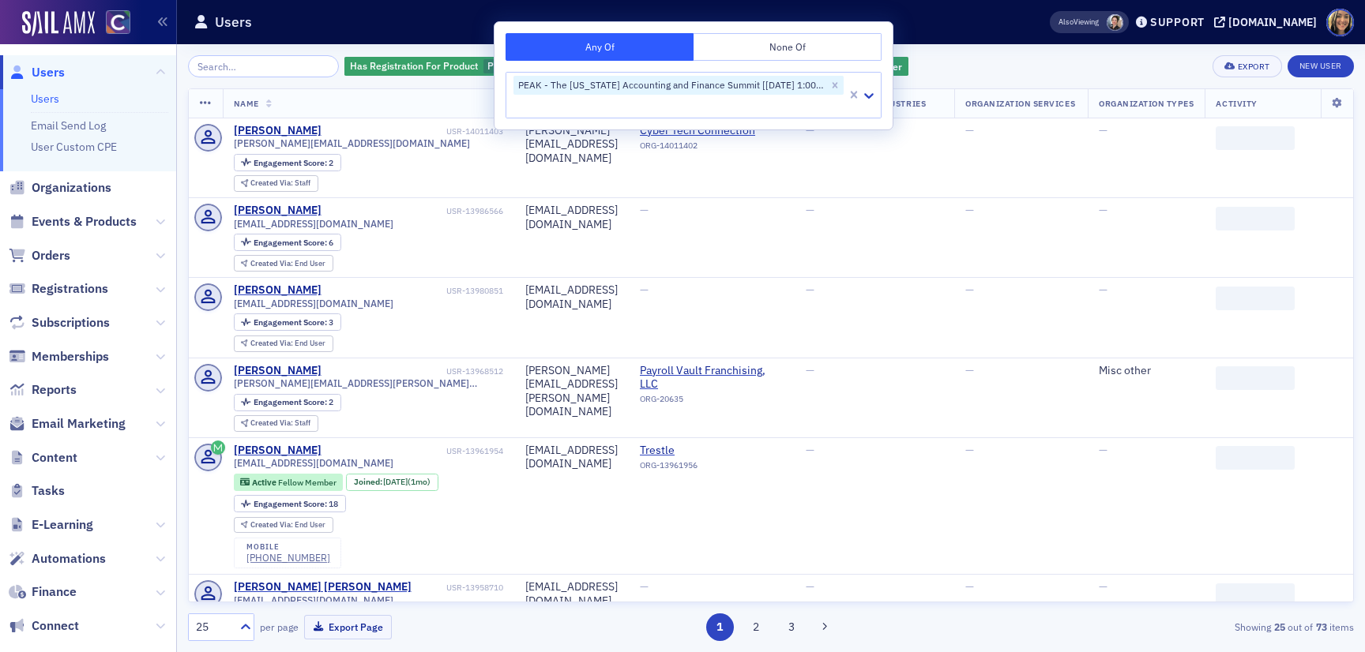
click at [935, 53] on div "Has Registration For Product PEAK - The [US_STATE] Accounting and Finance Summi…" at bounding box center [771, 348] width 1166 height 608
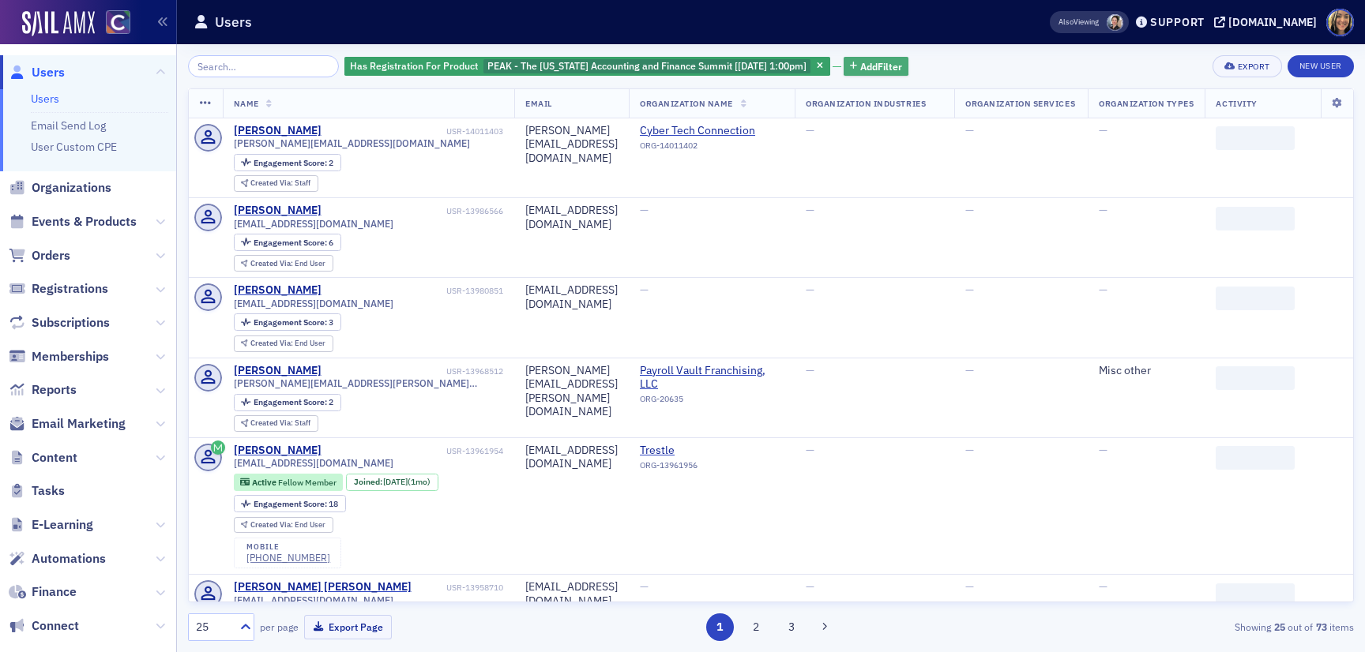
click at [889, 66] on span "Add Filter" at bounding box center [881, 66] width 42 height 14
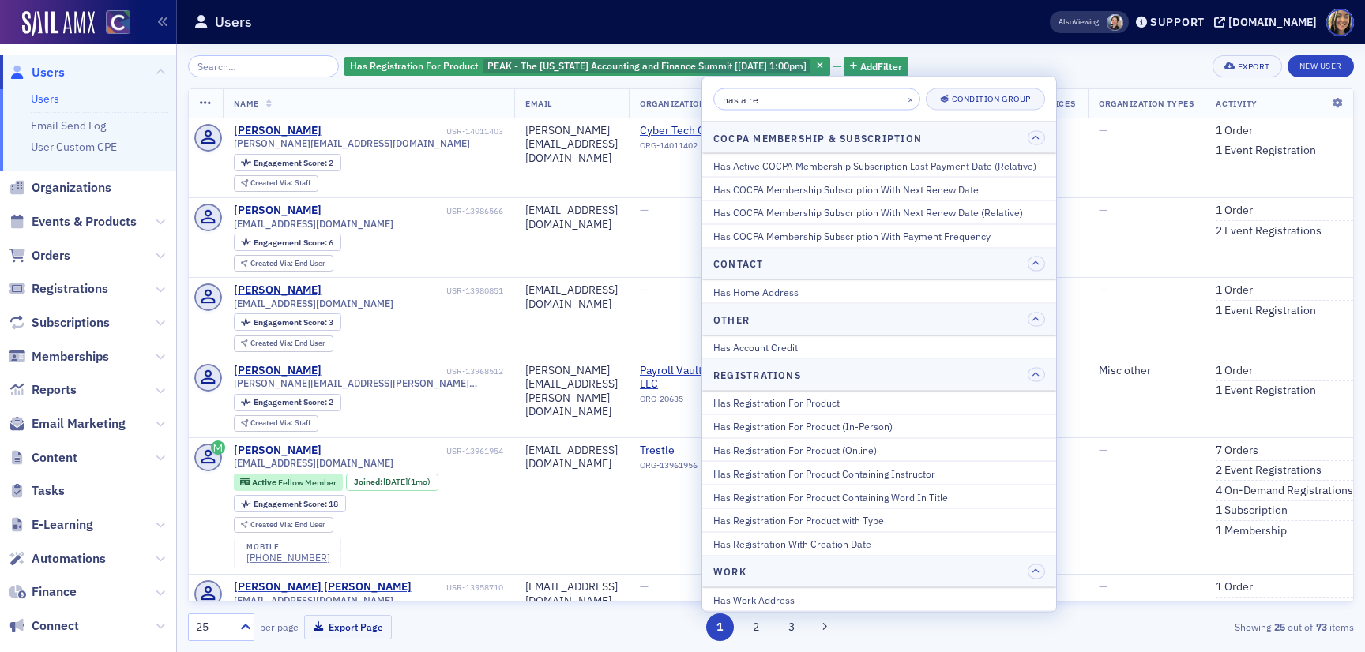
click at [814, 107] on input "has a re" at bounding box center [816, 99] width 207 height 22
type input "p"
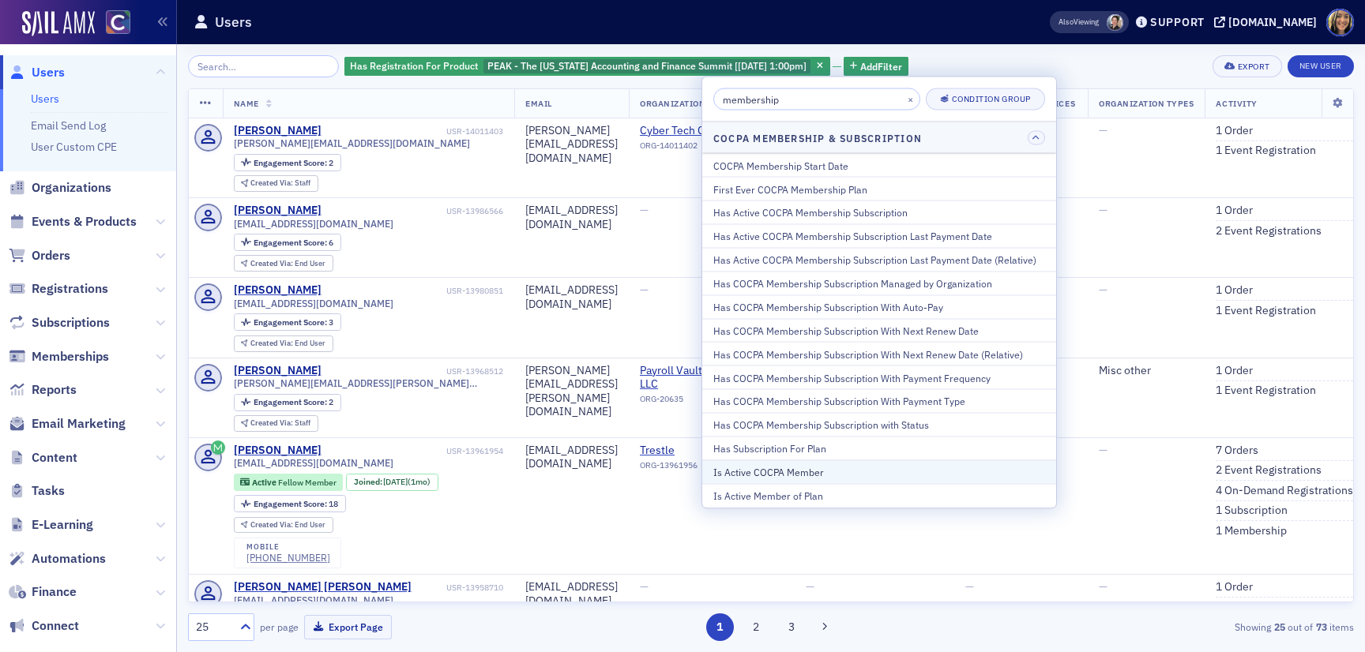
type input "membership"
click at [785, 474] on div "Is Active COCPA Member" at bounding box center [879, 472] width 332 height 14
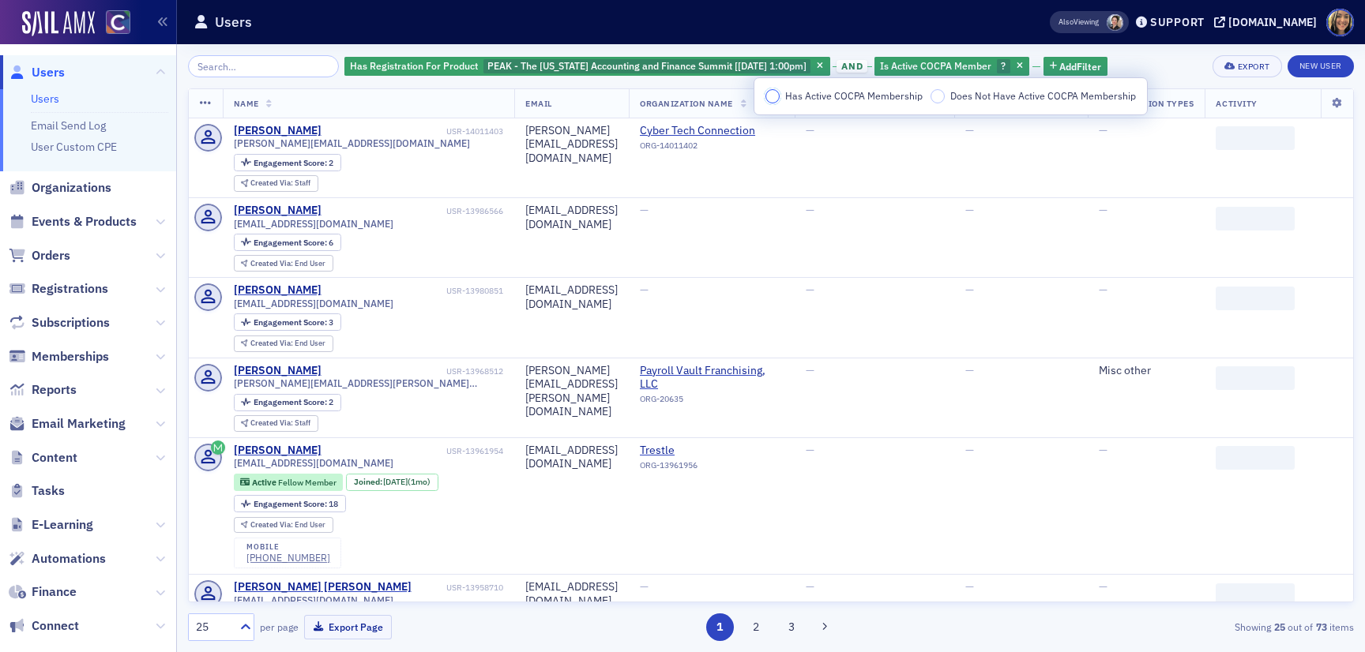
click at [774, 97] on input "Has Active COCPA Membership" at bounding box center [772, 96] width 14 height 14
